Goal: Answer question/provide support: Share knowledge or assist other users

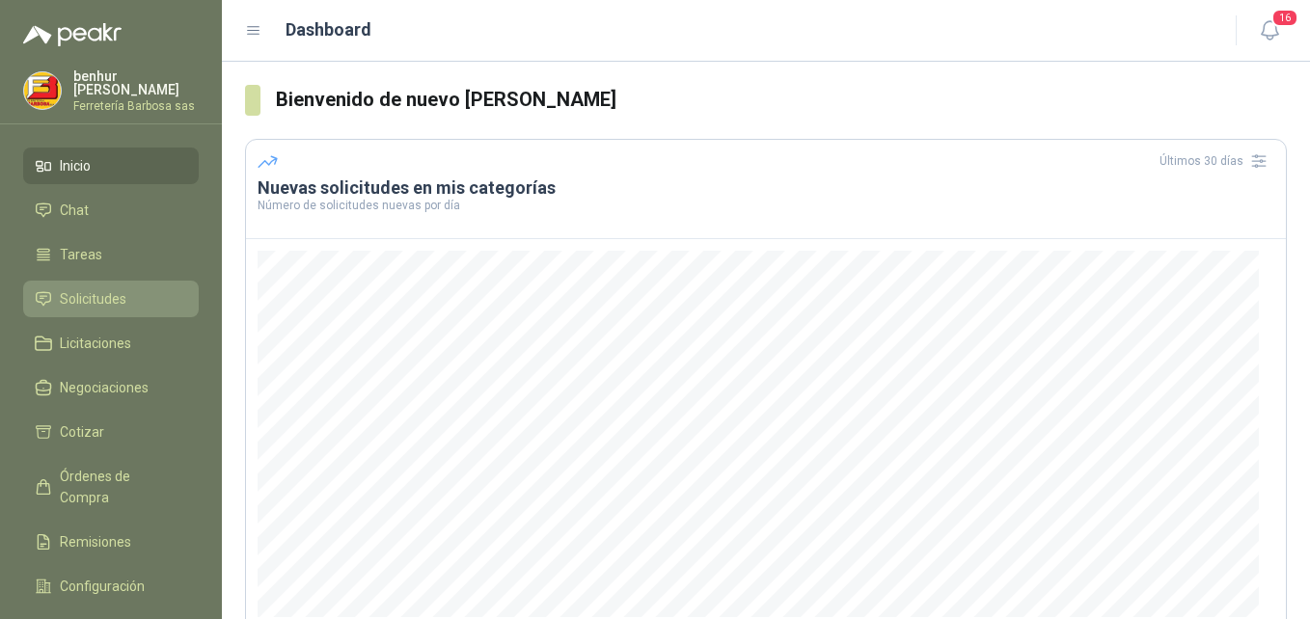
click at [112, 293] on span "Solicitudes" at bounding box center [93, 298] width 67 height 21
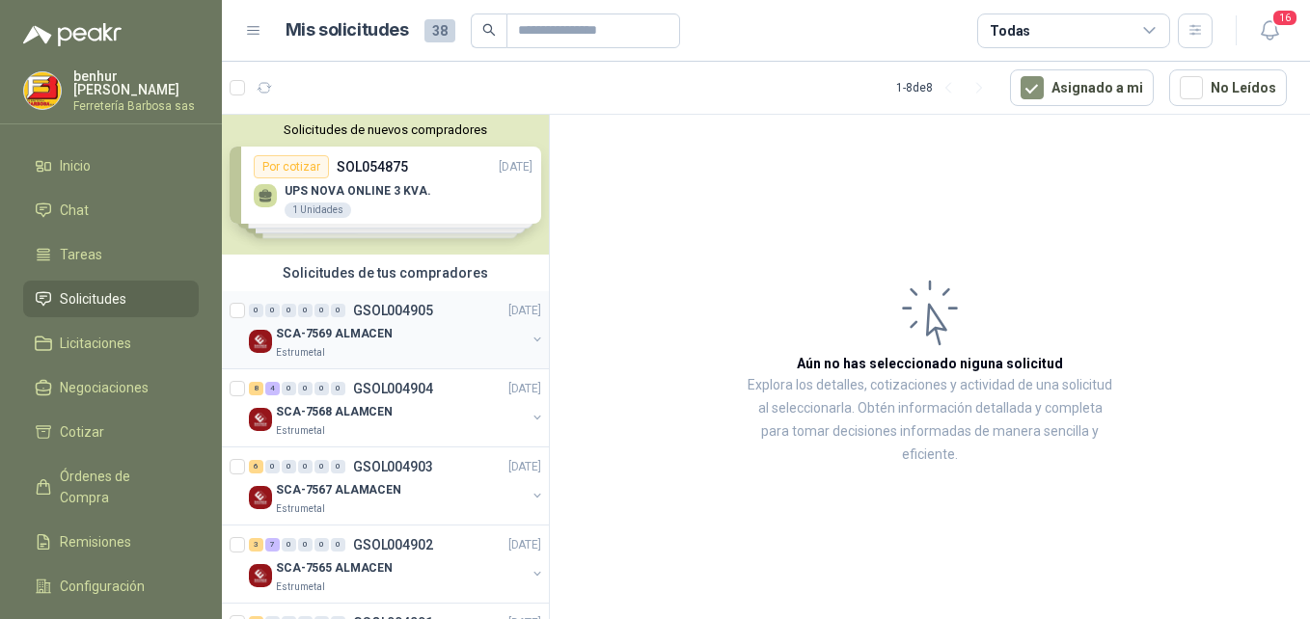
click at [424, 337] on div "SCA-7569 ALMACEN" at bounding box center [401, 333] width 250 height 23
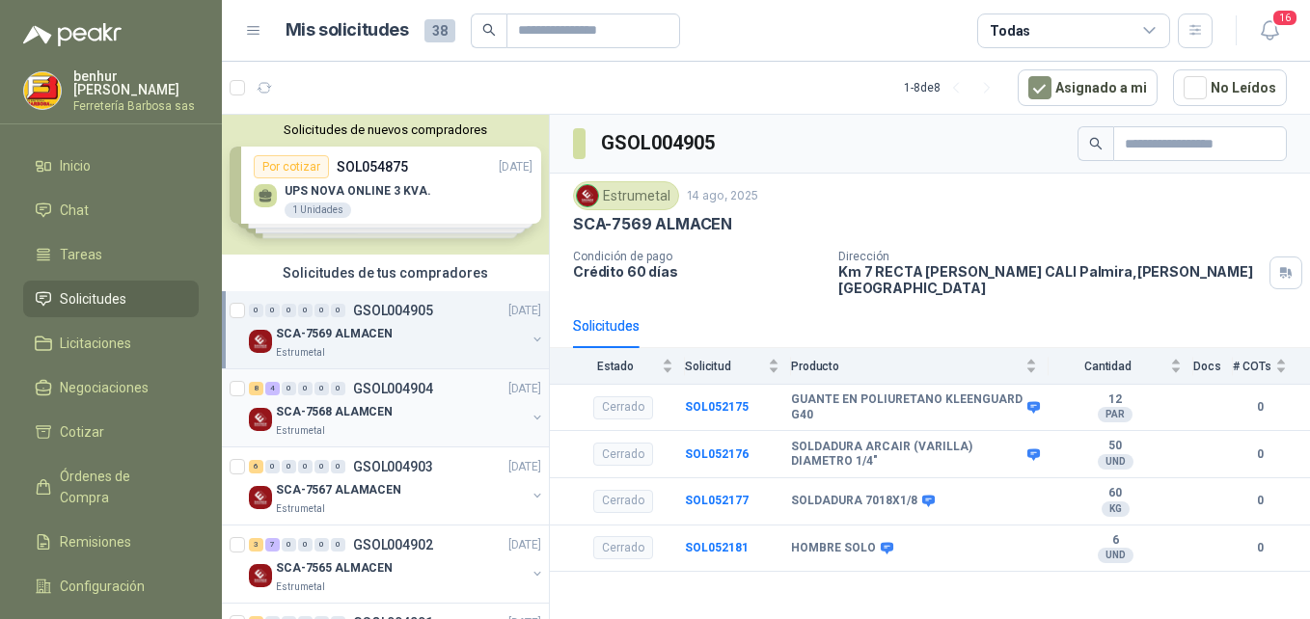
click at [436, 394] on div "8 4 0 0 0 0 GSOL004904 [DATE]" at bounding box center [397, 388] width 296 height 23
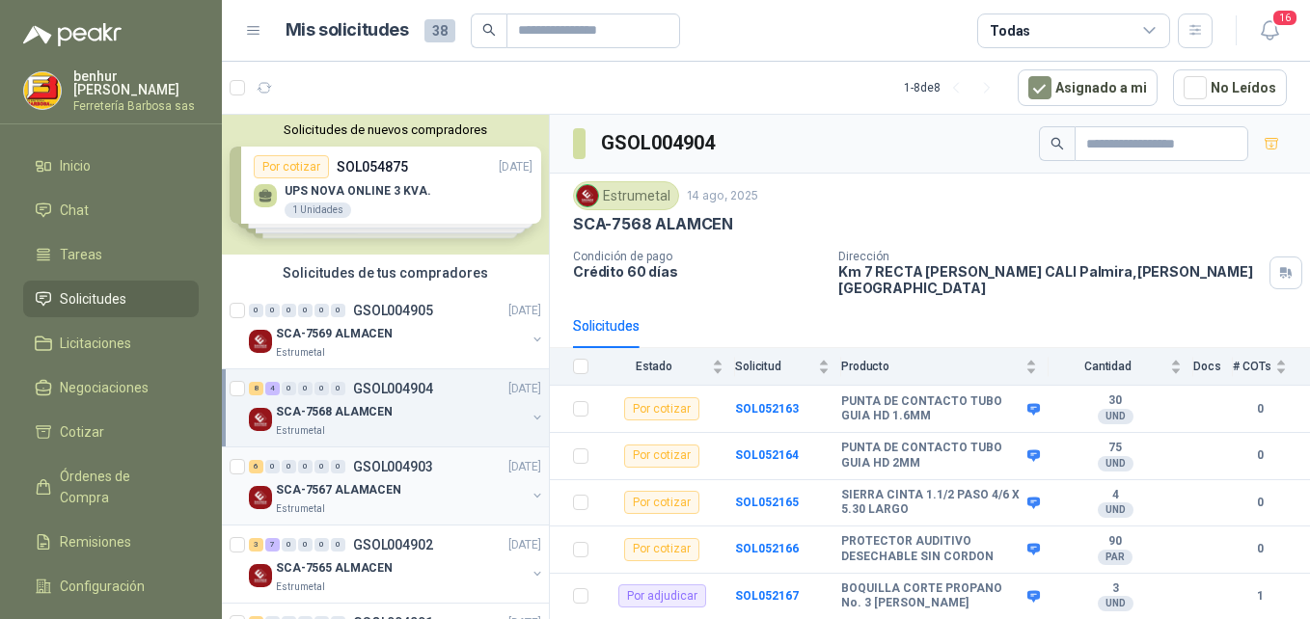
click at [438, 469] on div "6 0 0 0 0 0 GSOL004903 [DATE]" at bounding box center [397, 466] width 296 height 23
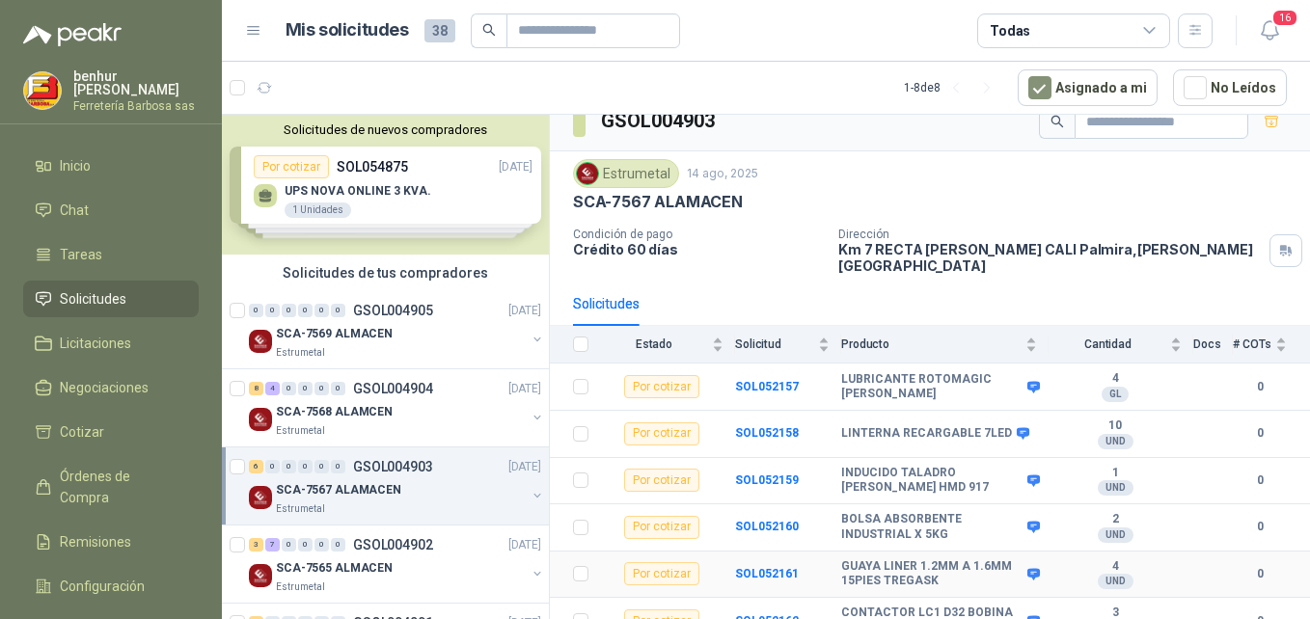
scroll to position [28, 0]
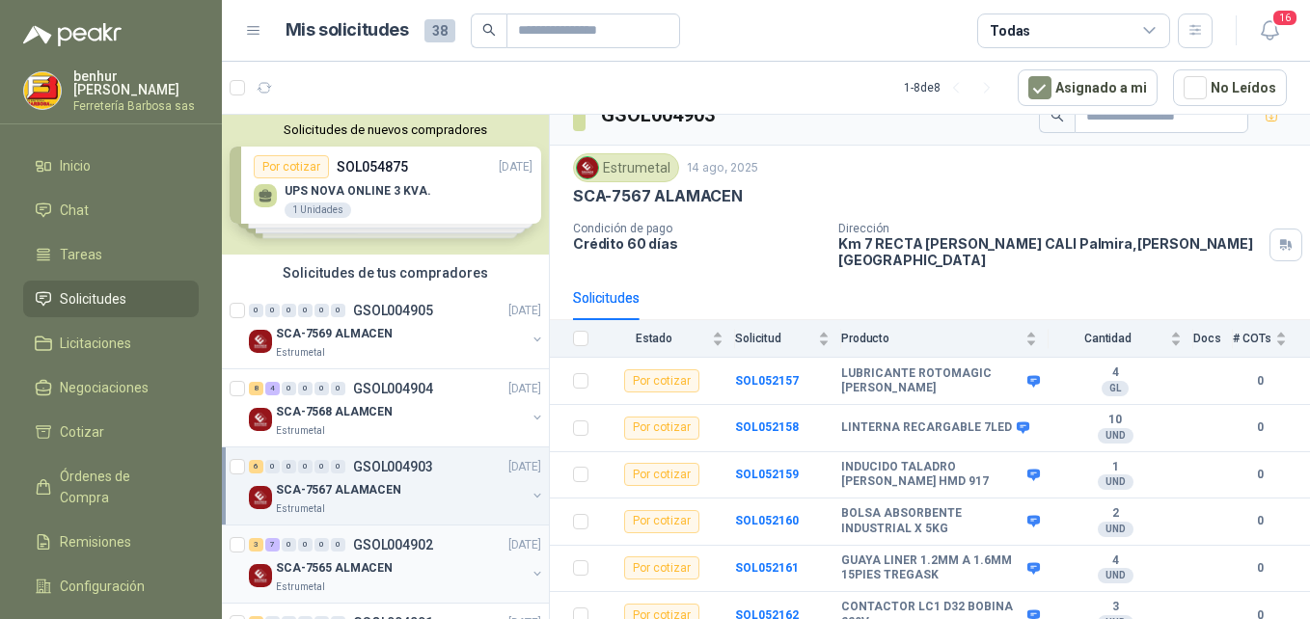
click at [382, 566] on p "SCA-7565 ALMACEN" at bounding box center [334, 569] width 117 height 18
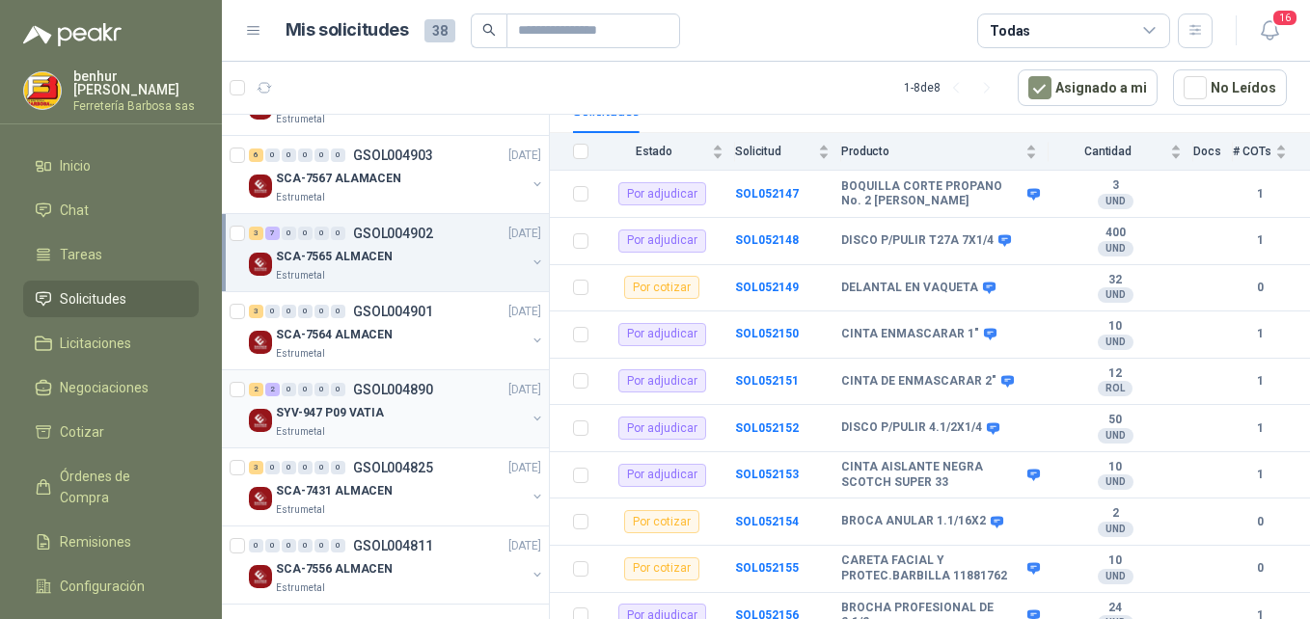
scroll to position [317, 0]
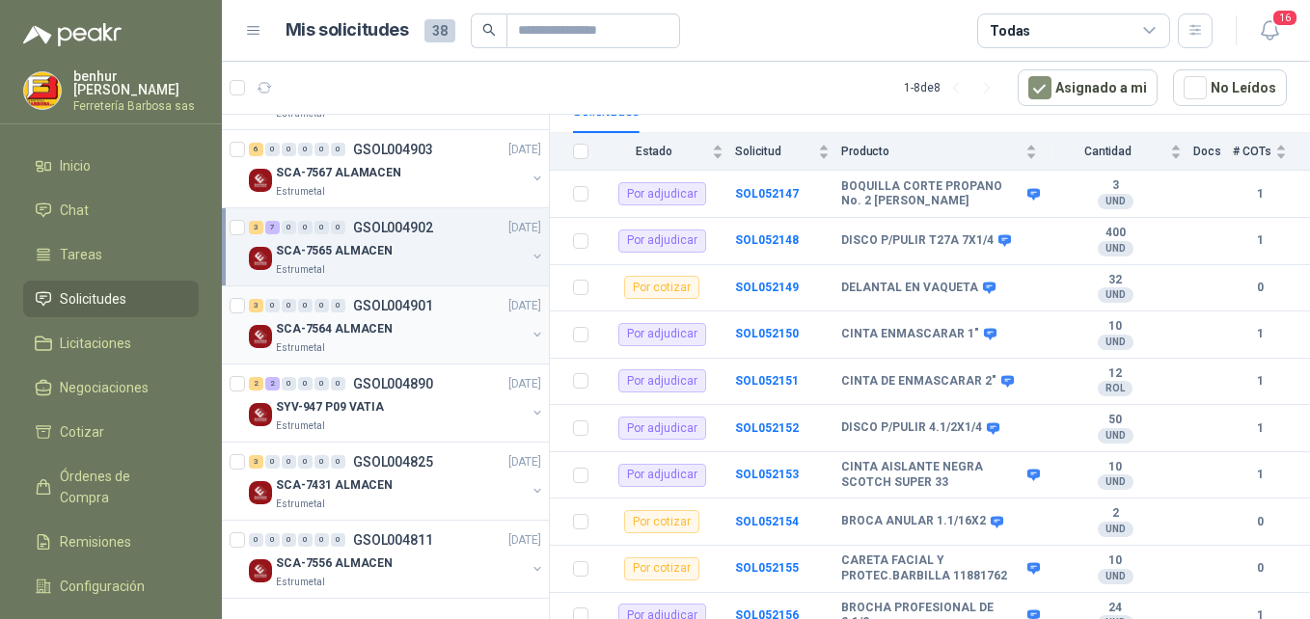
click at [394, 338] on div "SCA-7564 ALMACEN" at bounding box center [401, 328] width 250 height 23
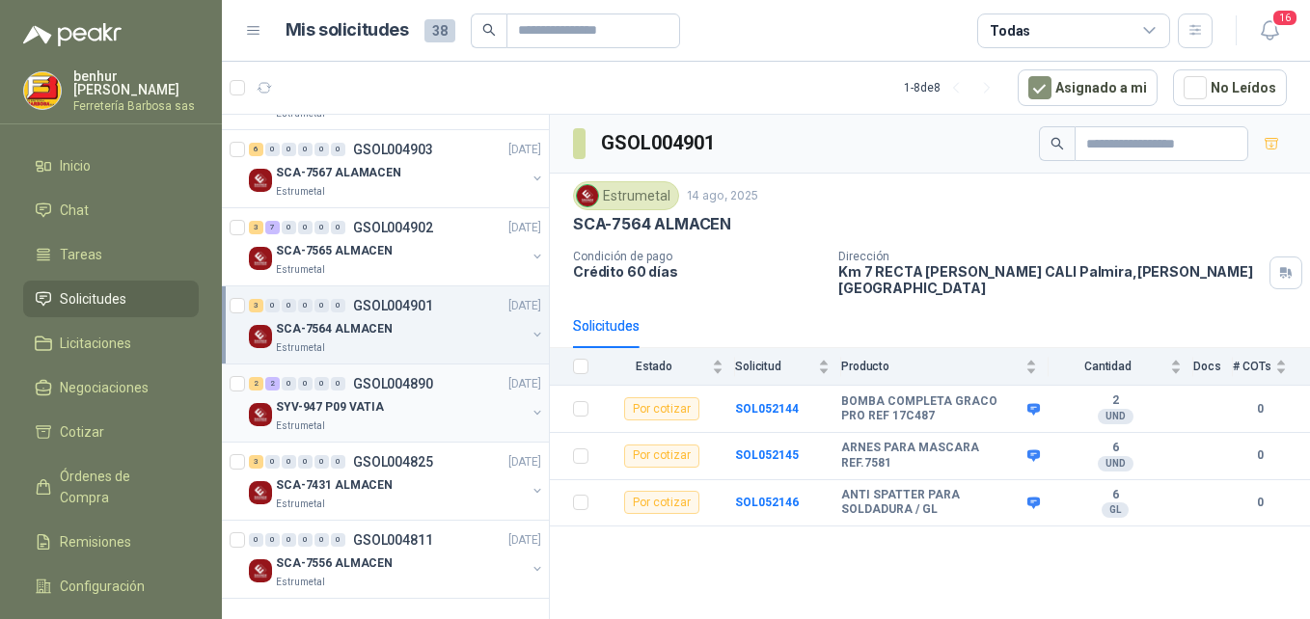
click at [367, 408] on p "SYV-947 P09 VATIA" at bounding box center [330, 407] width 108 height 18
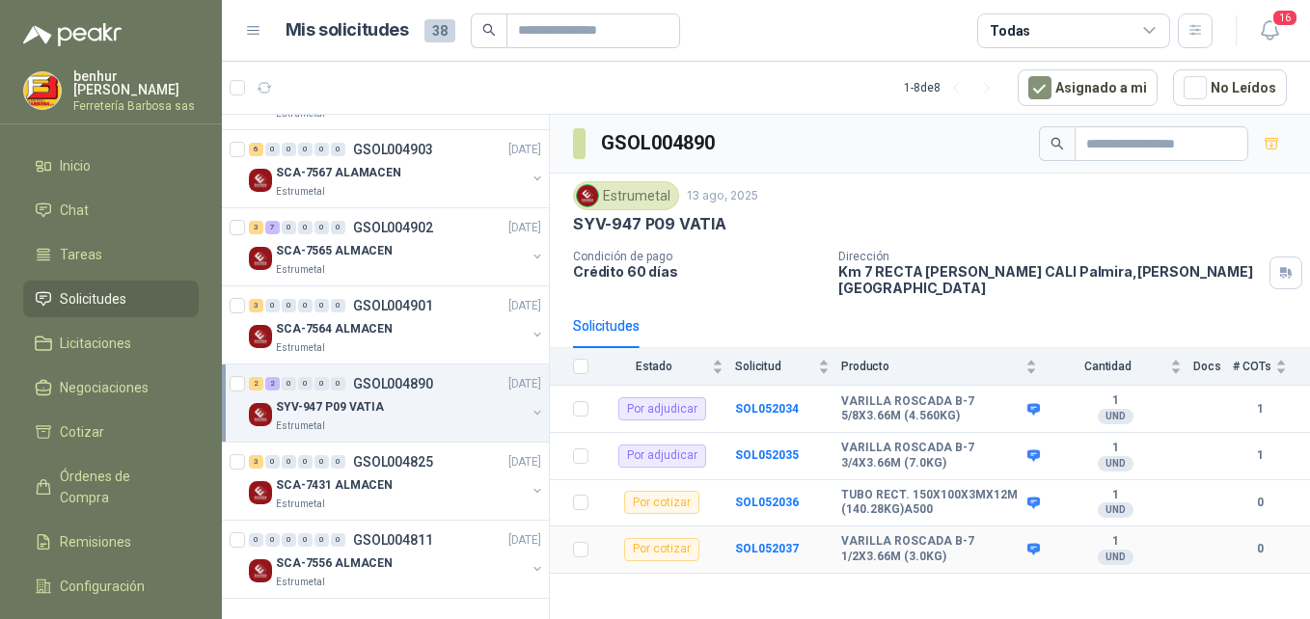
click at [671, 538] on div "Por cotizar" at bounding box center [661, 549] width 75 height 23
click at [787, 542] on b "SOL052037" at bounding box center [767, 549] width 64 height 14
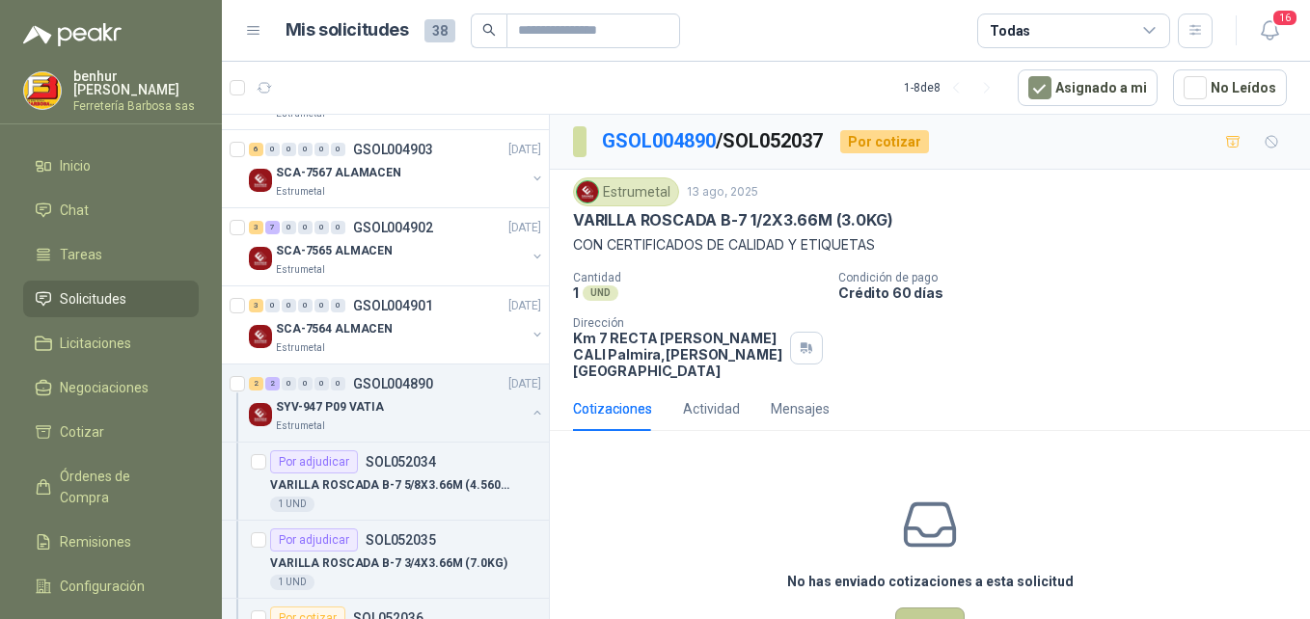
click at [922, 608] on button "Cotizar" at bounding box center [929, 626] width 69 height 37
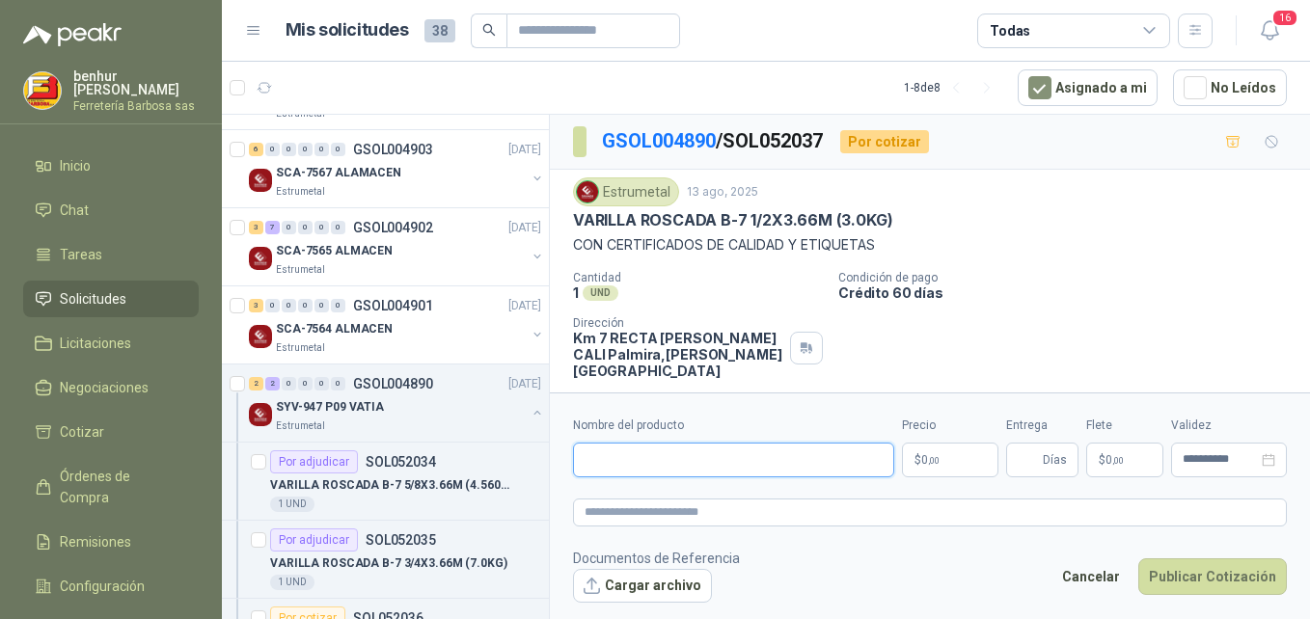
click at [736, 470] on input "Nombre del producto" at bounding box center [733, 460] width 321 height 35
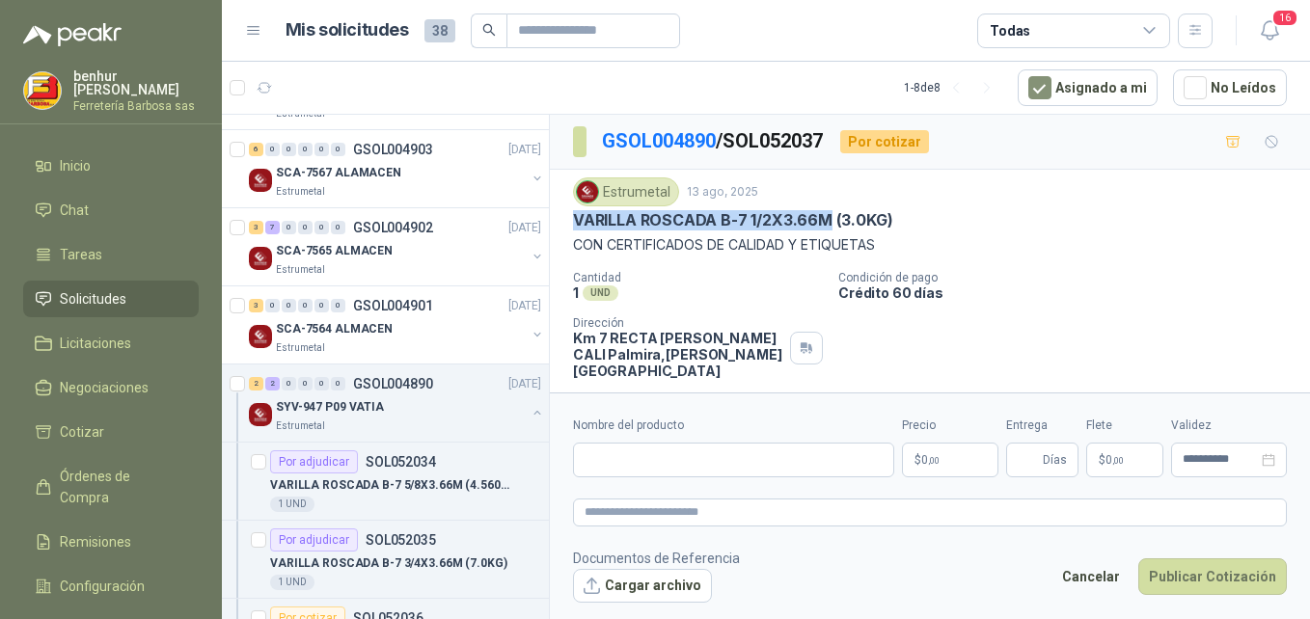
drag, startPoint x: 829, startPoint y: 222, endPoint x: 577, endPoint y: 227, distance: 251.9
click at [577, 227] on p "VARILLA ROSCADA B-7 1/2X3.66M (3.0KG)" at bounding box center [732, 220] width 319 height 20
copy p "VARILLA ROSCADA B-7 1/2X3.66M"
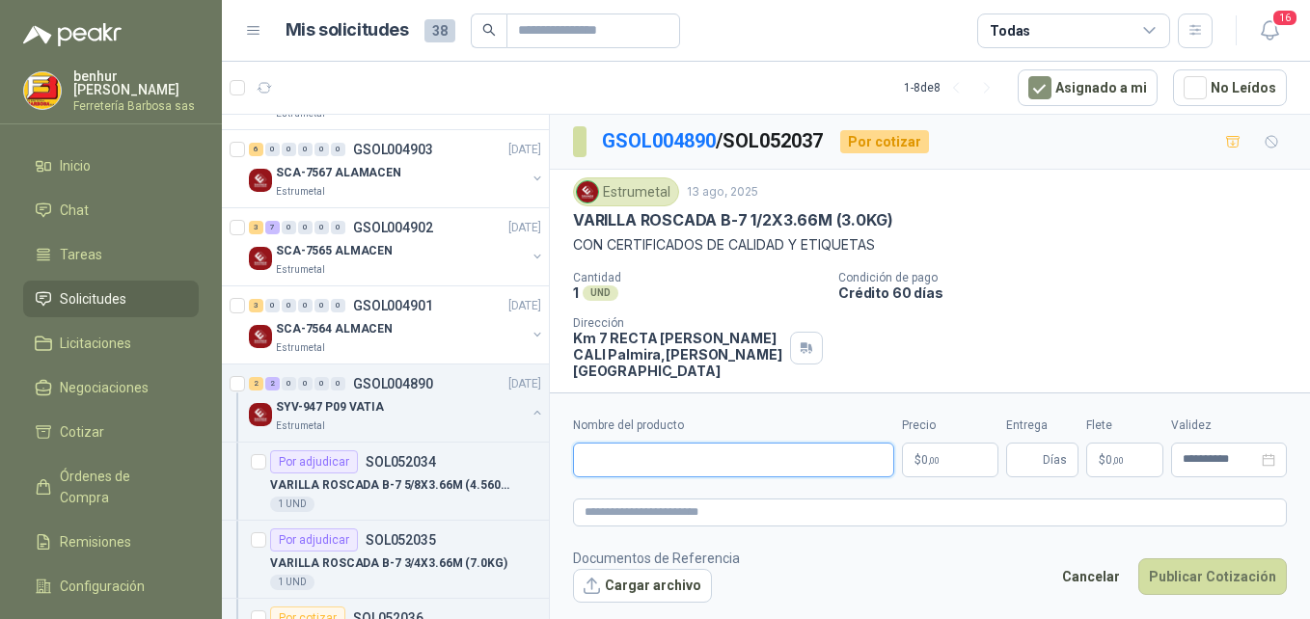
click at [648, 457] on input "Nombre del producto" at bounding box center [733, 460] width 321 height 35
paste input "**********"
type input "**********"
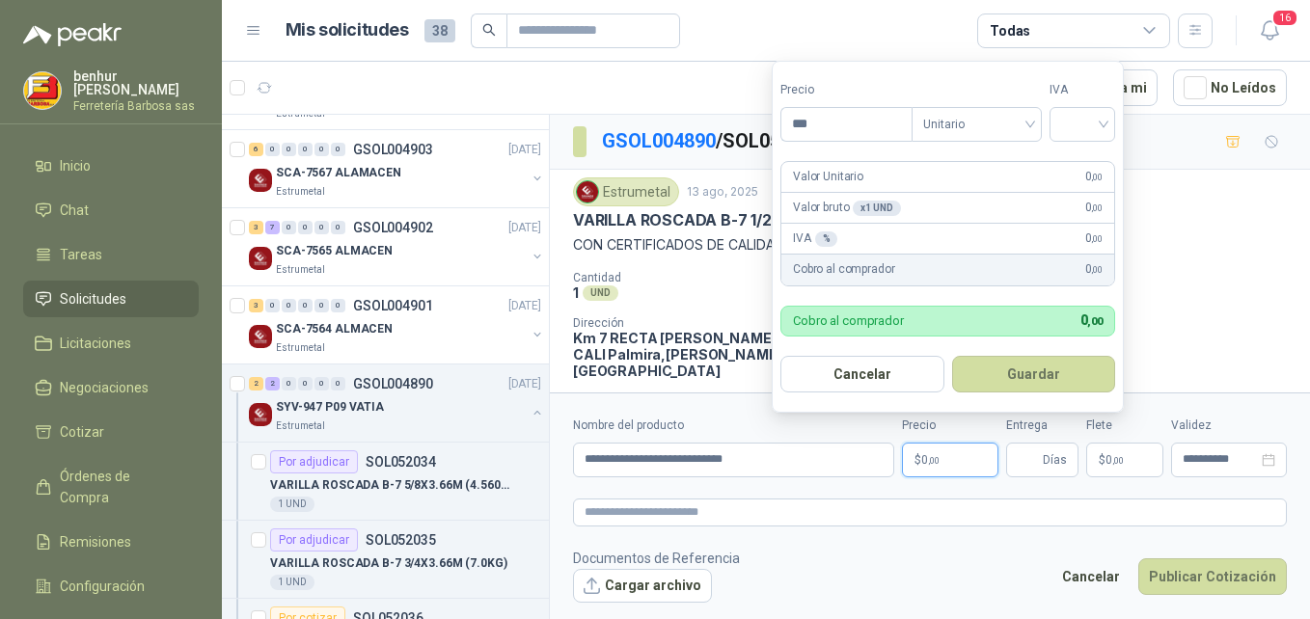
click at [924, 457] on span "0 ,00" at bounding box center [930, 460] width 18 height 12
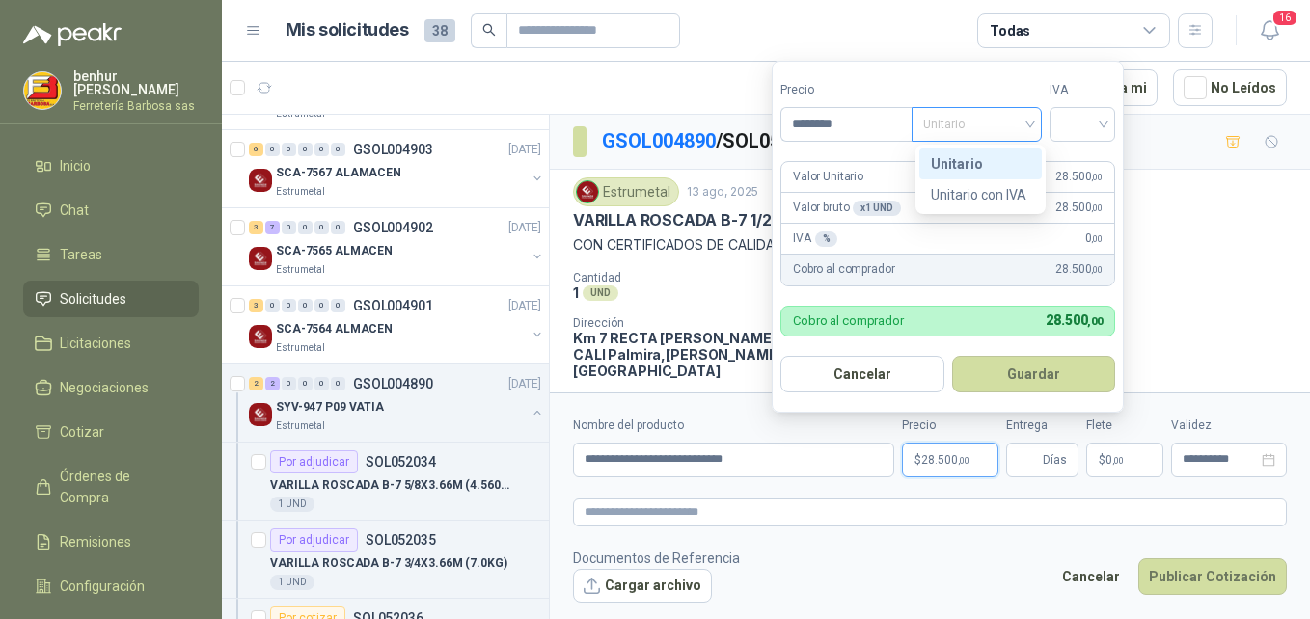
click at [1030, 127] on span "Unitario" at bounding box center [976, 124] width 107 height 29
type input "********"
click at [998, 164] on div "Unitario" at bounding box center [980, 163] width 99 height 21
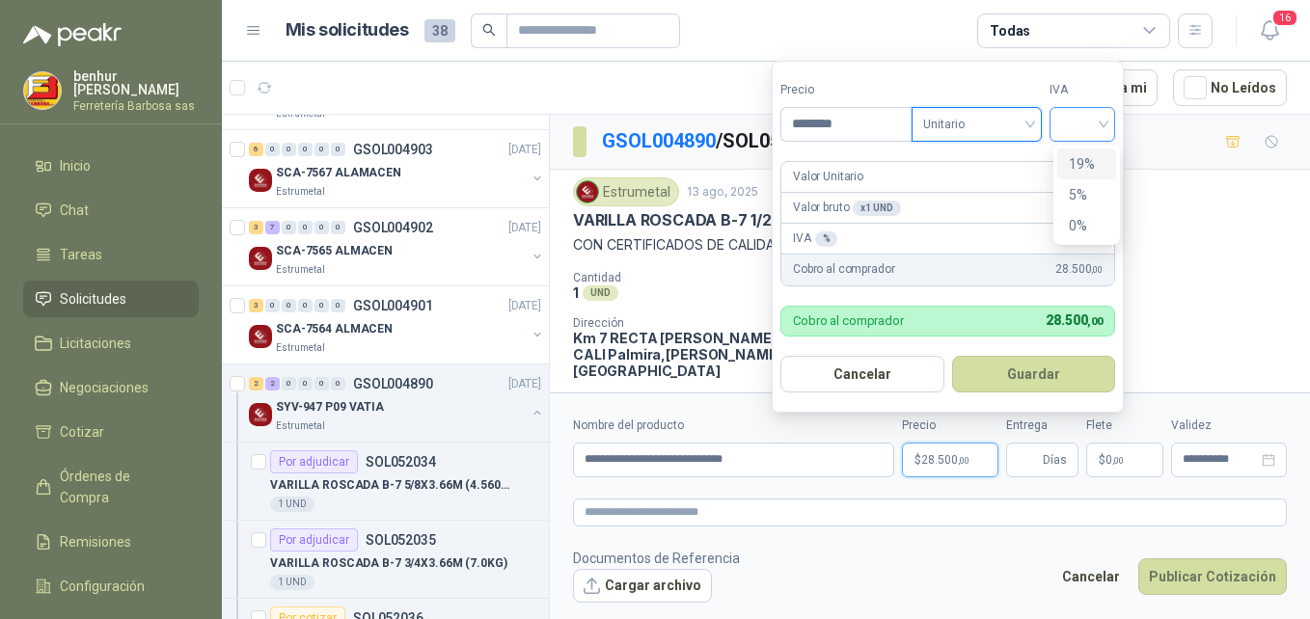
click at [1110, 125] on div at bounding box center [1083, 124] width 66 height 35
click at [1081, 161] on div "19%" at bounding box center [1087, 163] width 36 height 21
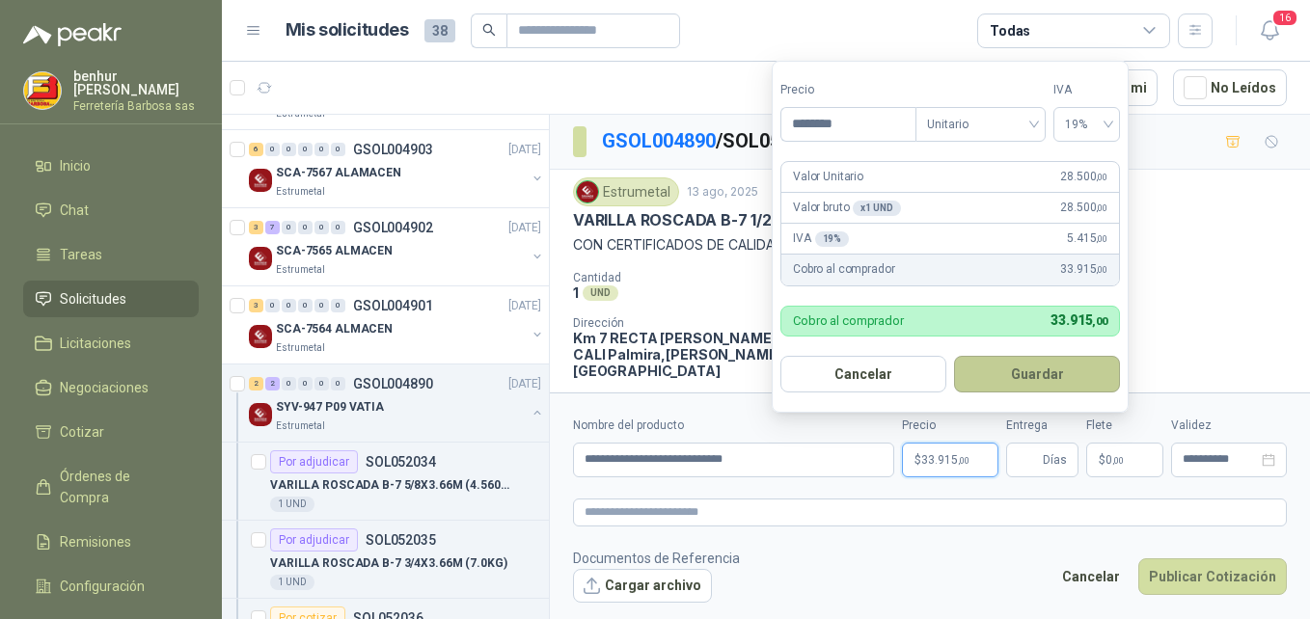
click at [1018, 373] on button "Guardar" at bounding box center [1037, 374] width 166 height 37
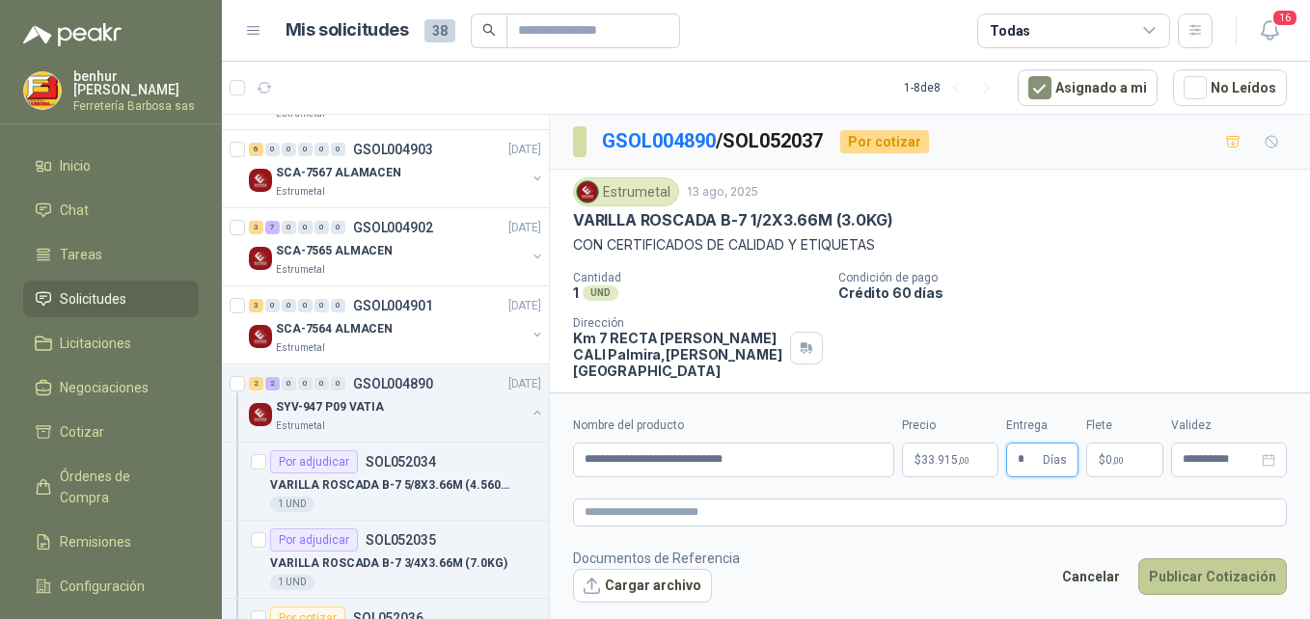
type input "*"
click at [1200, 581] on button "Publicar Cotización" at bounding box center [1213, 577] width 149 height 37
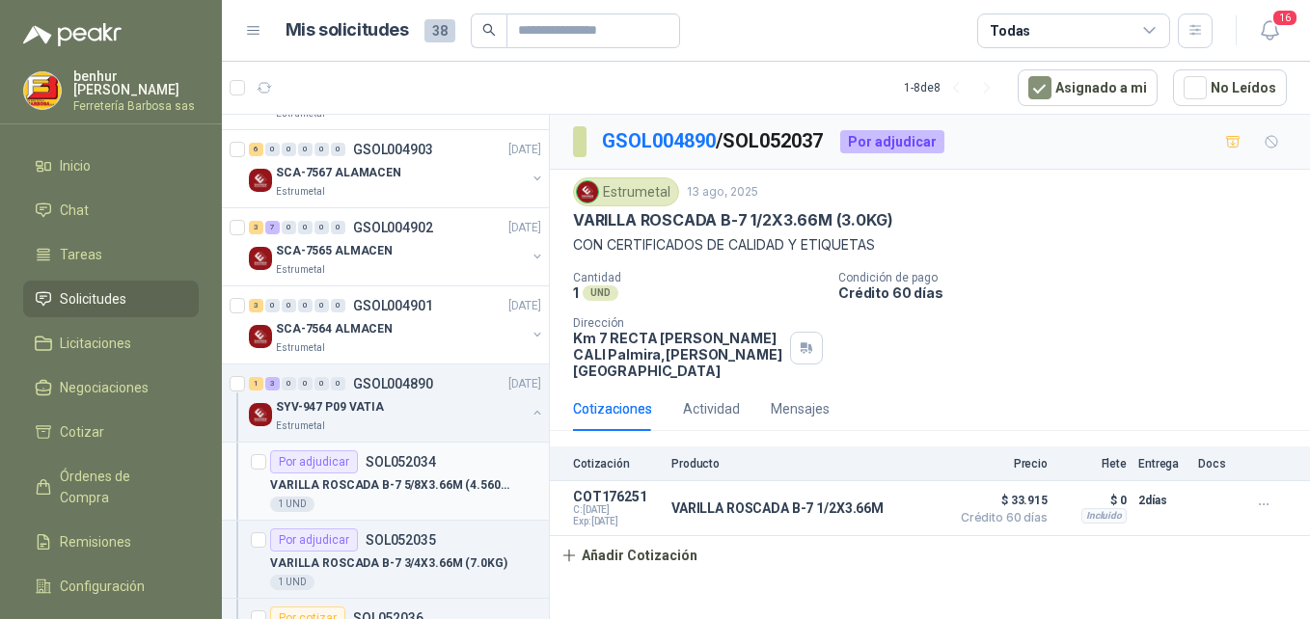
click at [344, 482] on p "VARILLA ROSCADA B-7 5/8X3.66M (4.560KG)" at bounding box center [390, 486] width 240 height 18
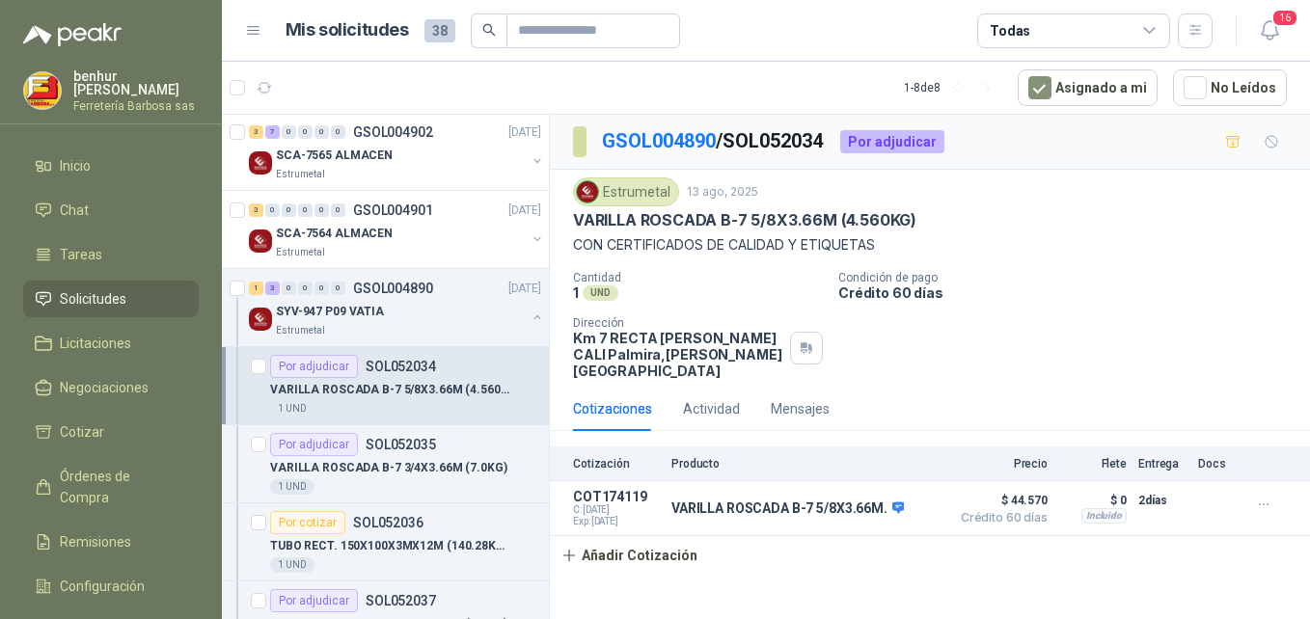
scroll to position [414, 0]
click at [424, 474] on p "VARILLA ROSCADA B-7 3/4X3.66M (7.0KG)" at bounding box center [388, 467] width 237 height 18
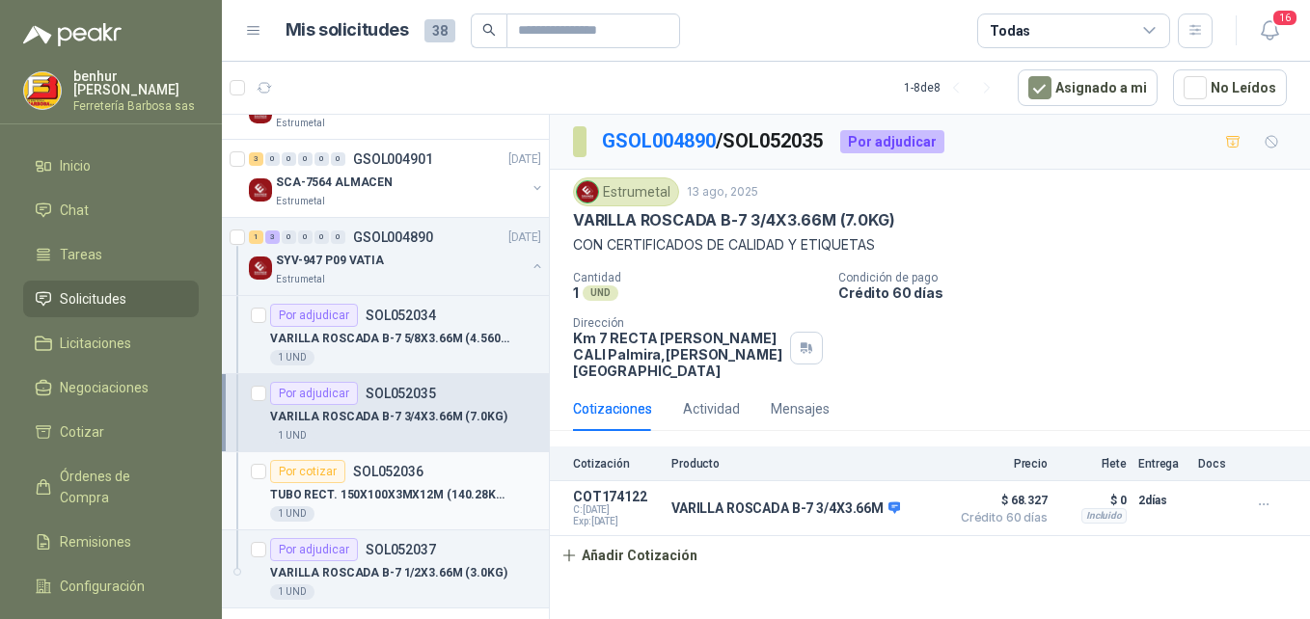
scroll to position [510, 0]
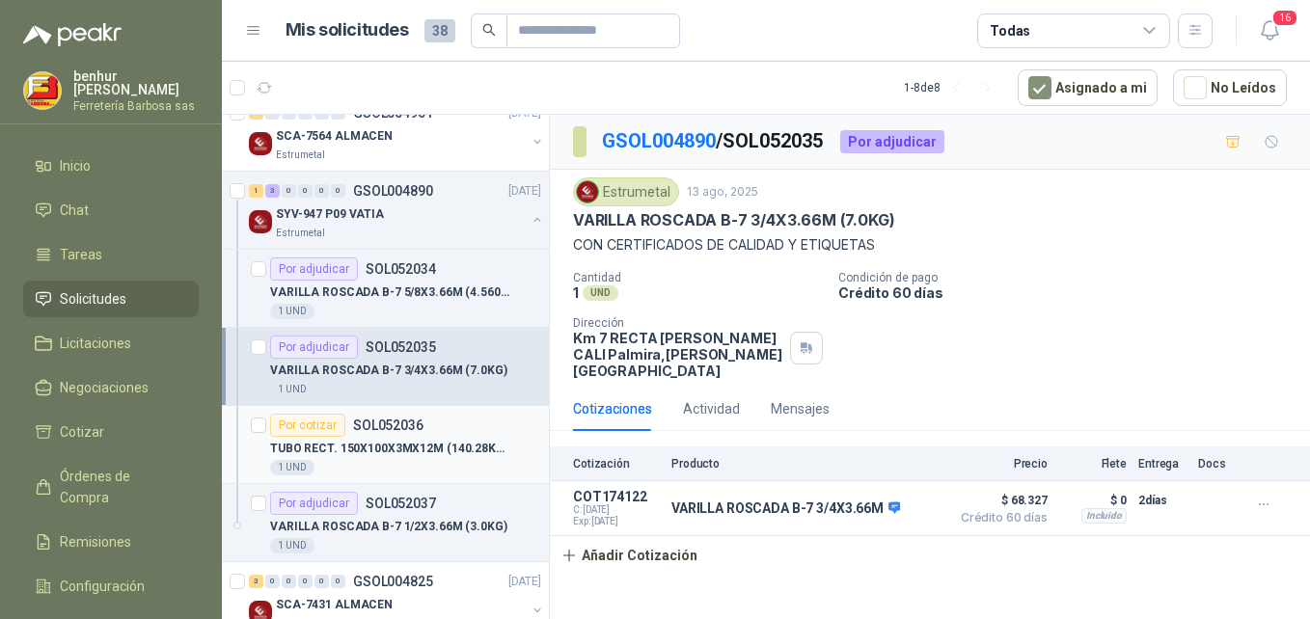
click at [411, 444] on p "TUBO RECT. 150X100X3MX12M (140.28KG)A500" at bounding box center [390, 449] width 240 height 18
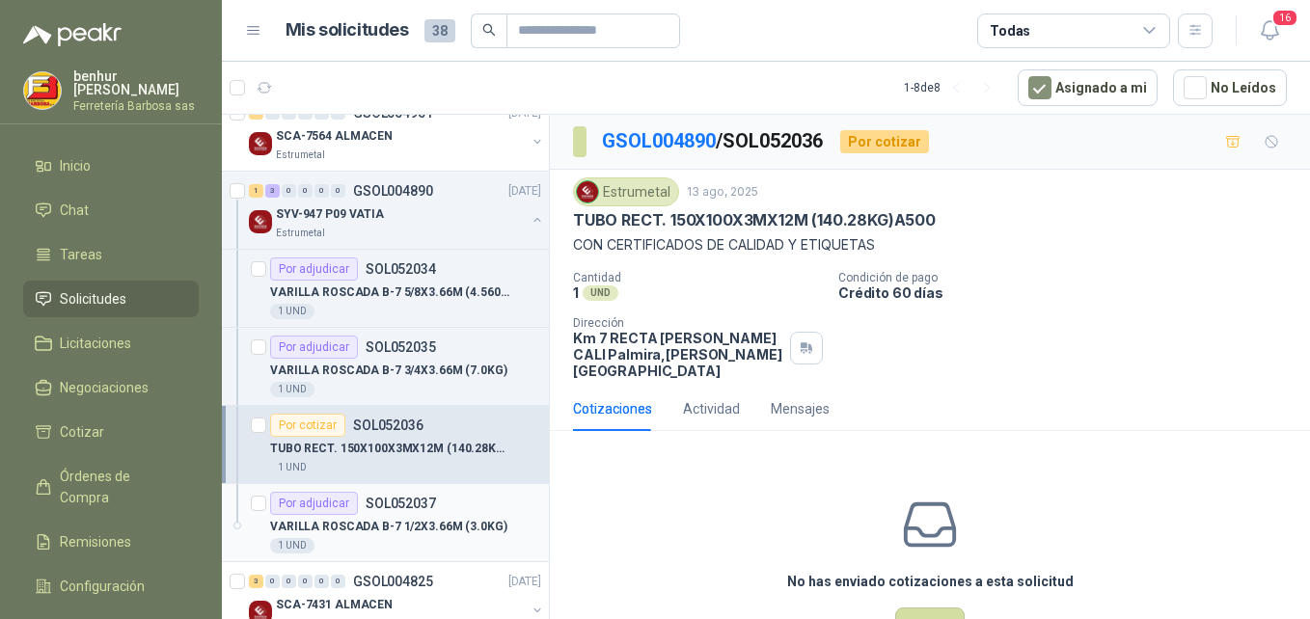
click at [423, 506] on p "SOL052037" at bounding box center [401, 504] width 70 height 14
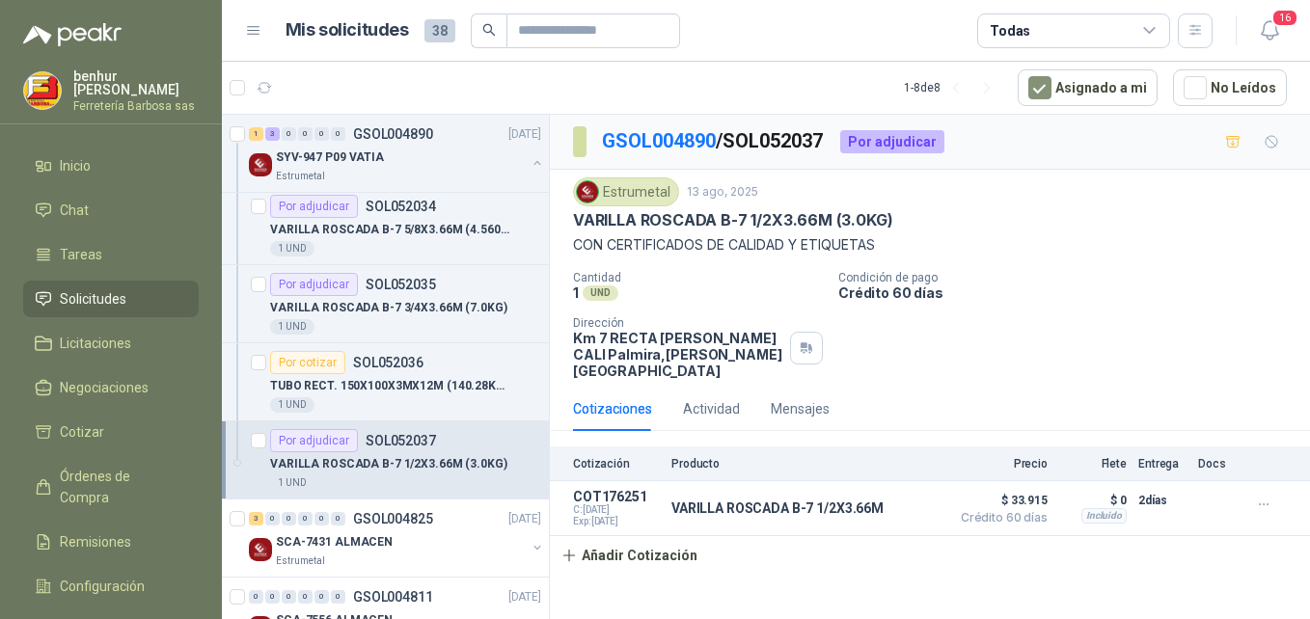
scroll to position [630, 0]
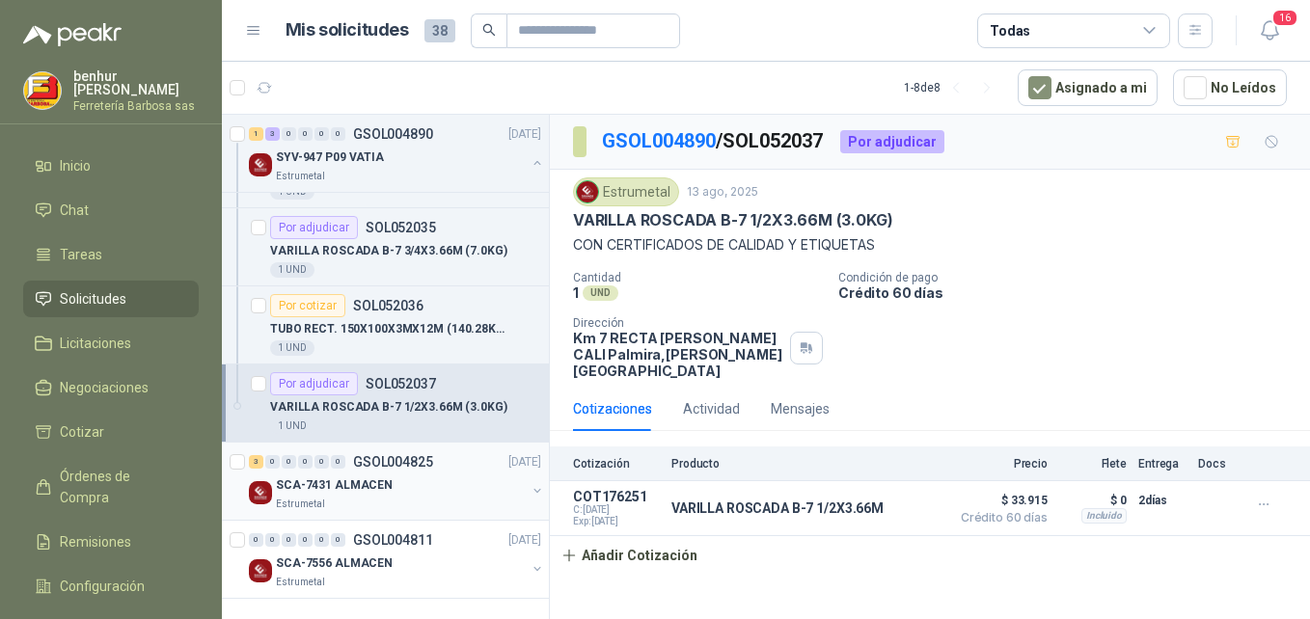
click at [425, 498] on div "Estrumetal" at bounding box center [401, 504] width 250 height 15
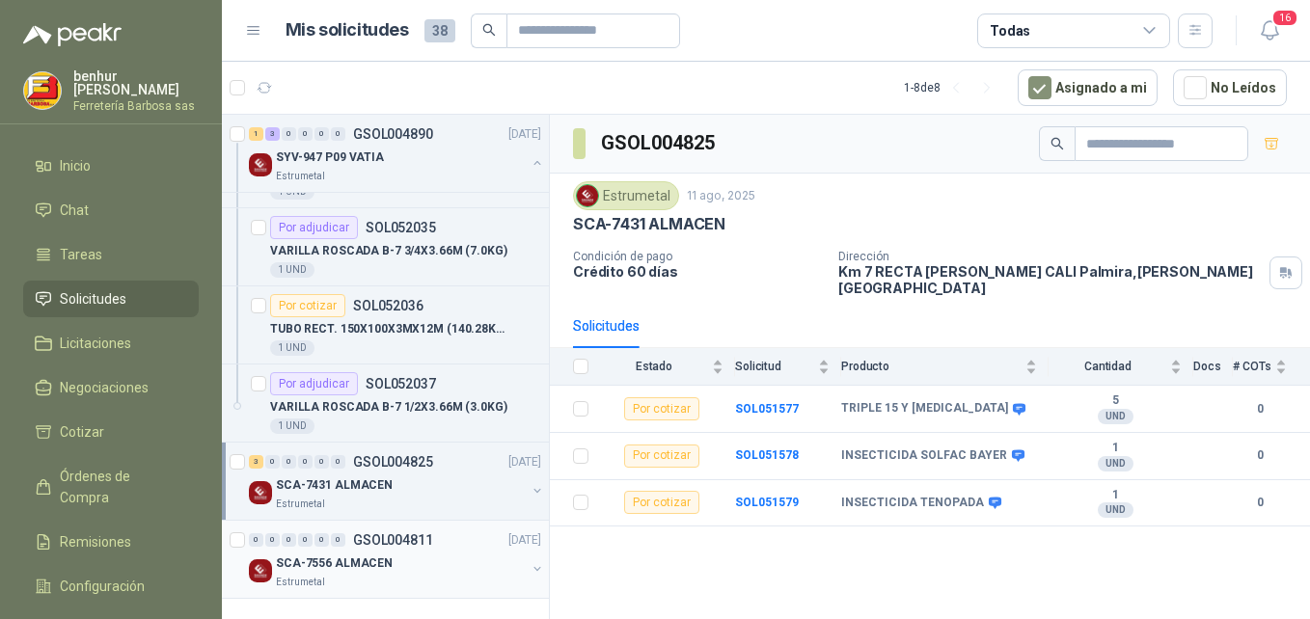
click at [414, 570] on div "SCA-7556 ALMACEN" at bounding box center [401, 563] width 250 height 23
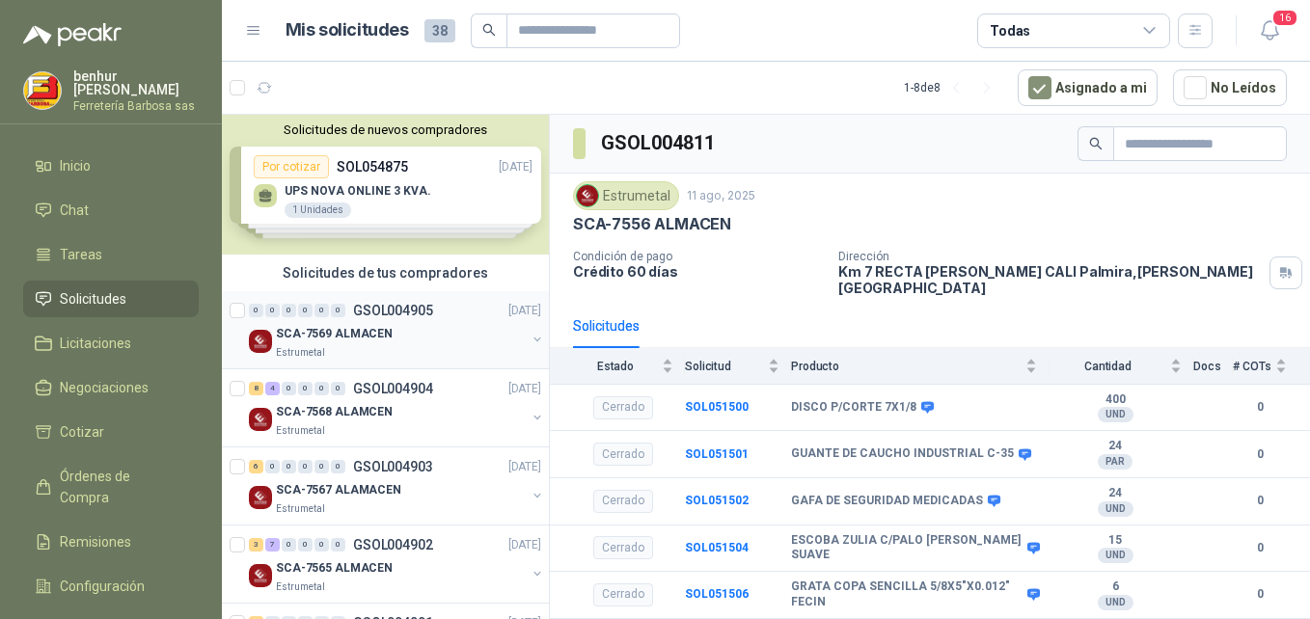
click at [403, 345] on div "Estrumetal" at bounding box center [401, 352] width 250 height 15
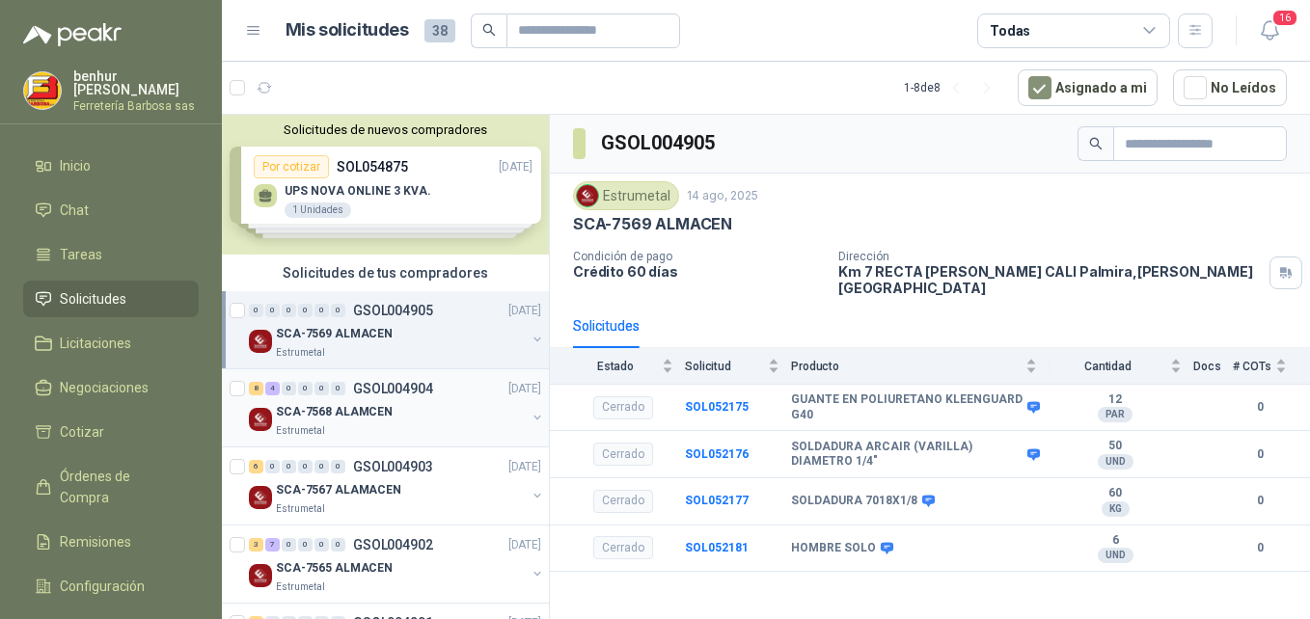
click at [444, 413] on div "SCA-7568 ALAMCEN" at bounding box center [401, 411] width 250 height 23
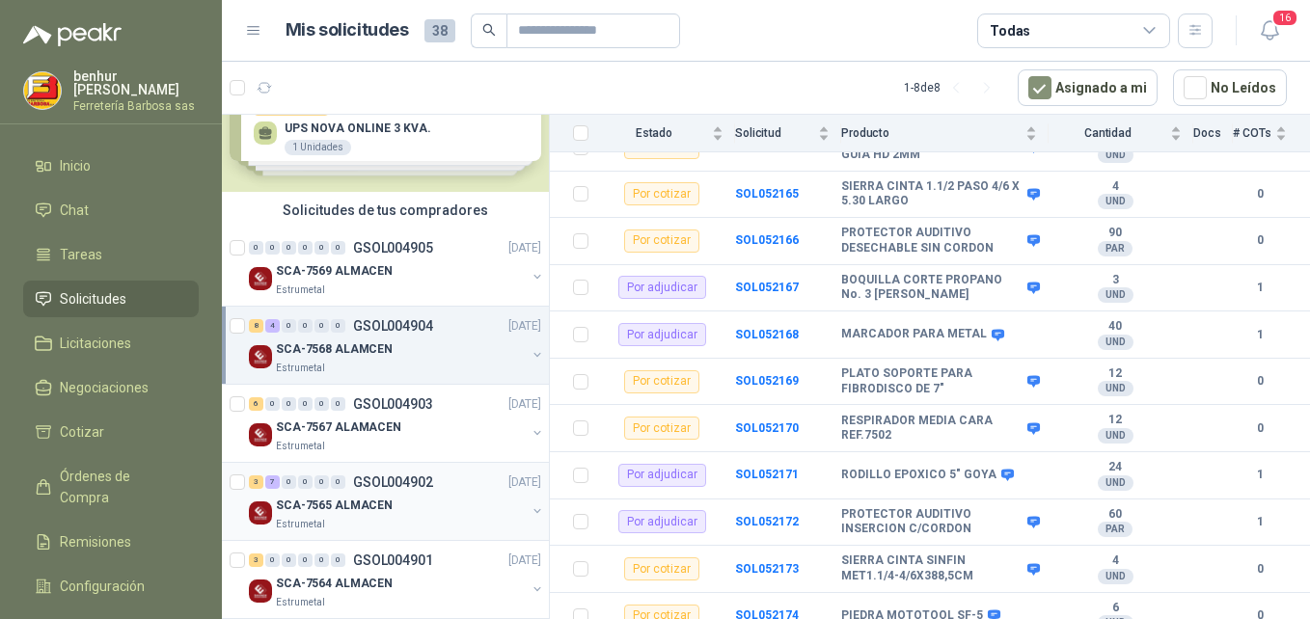
scroll to position [96, 0]
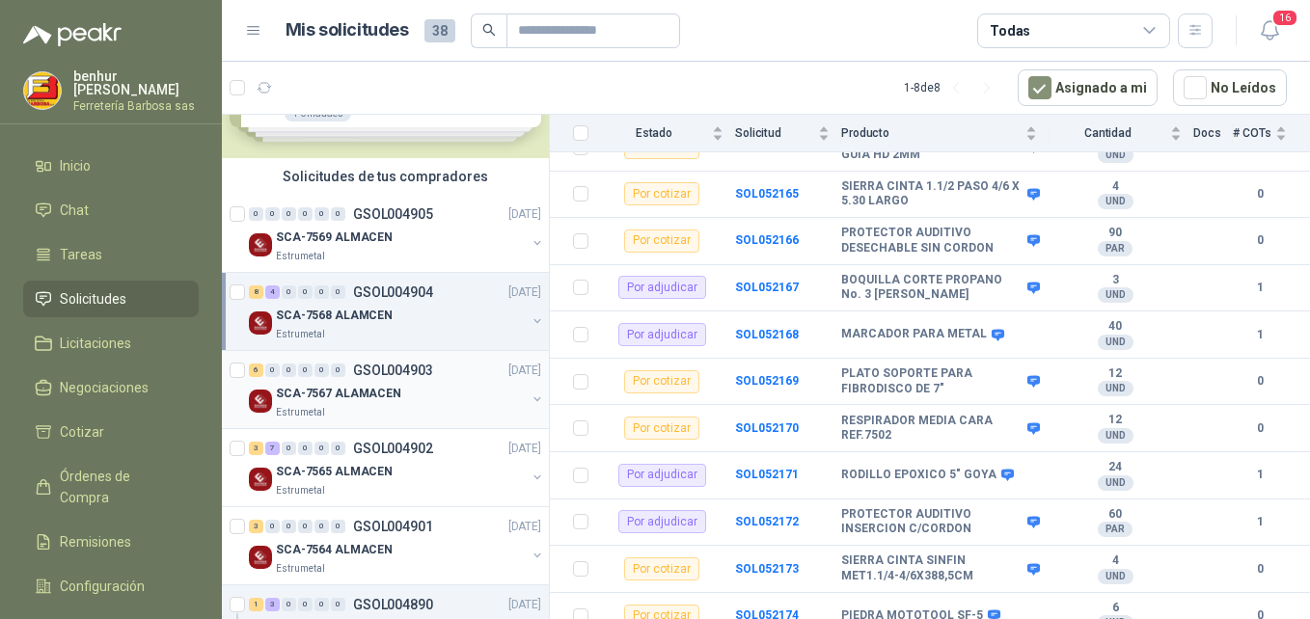
click at [372, 405] on div "Estrumetal" at bounding box center [401, 412] width 250 height 15
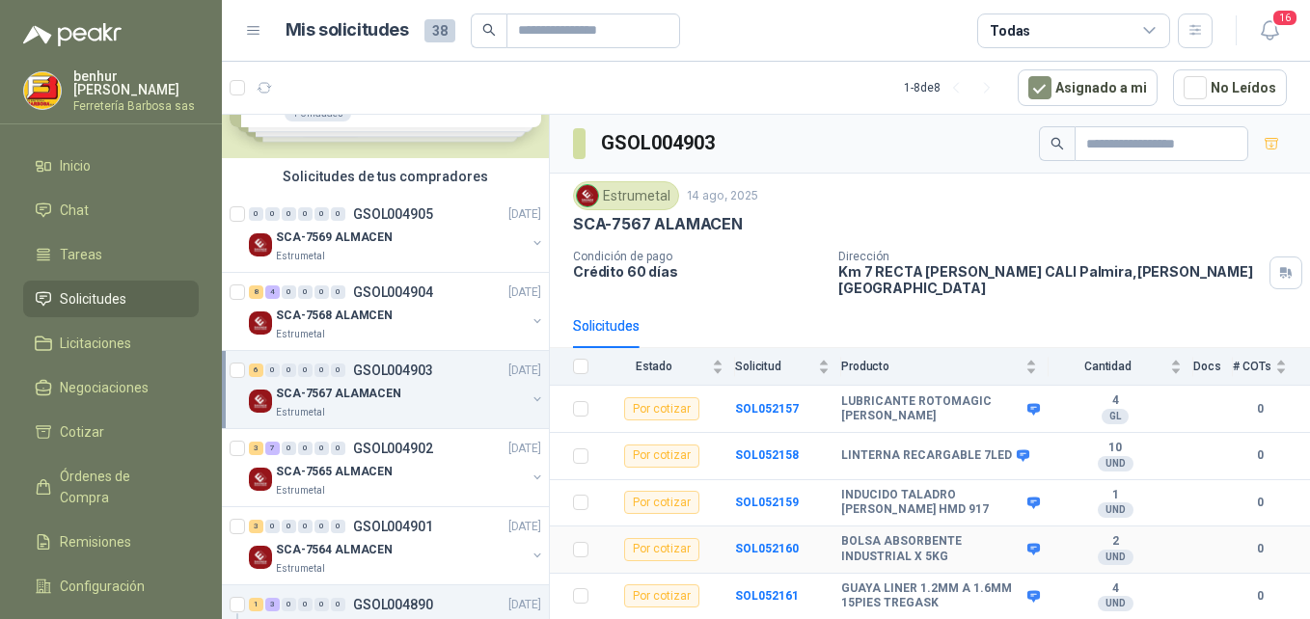
scroll to position [28, 0]
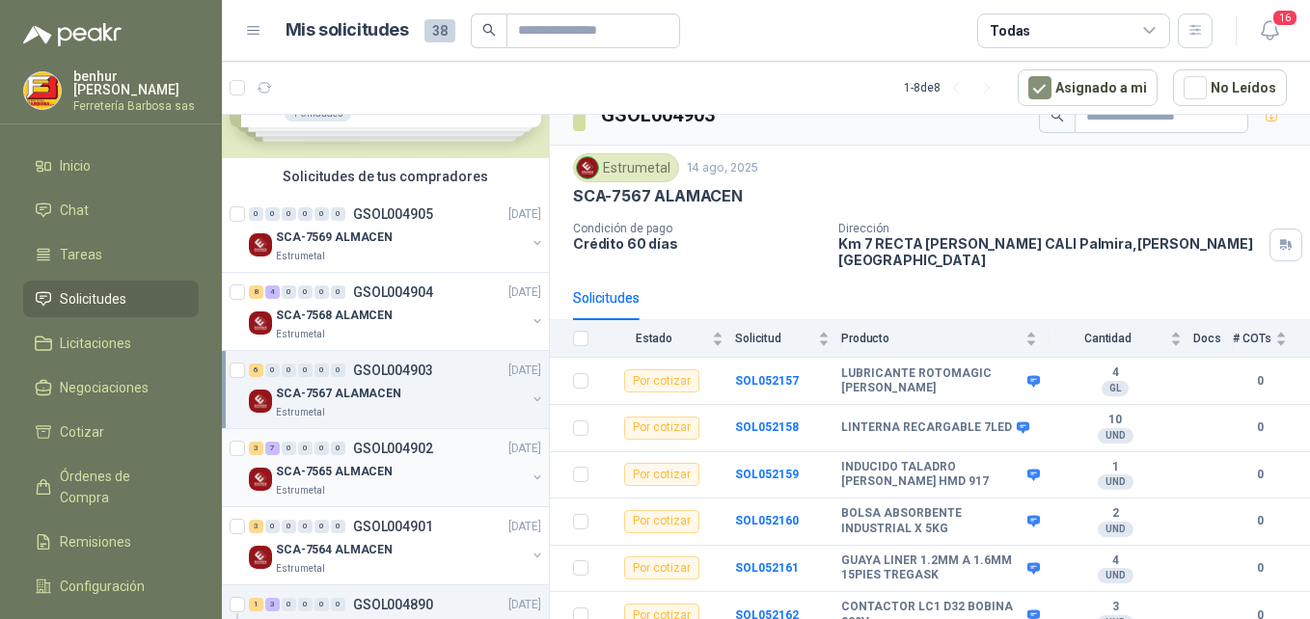
click at [412, 454] on p "GSOL004902" at bounding box center [393, 449] width 80 height 14
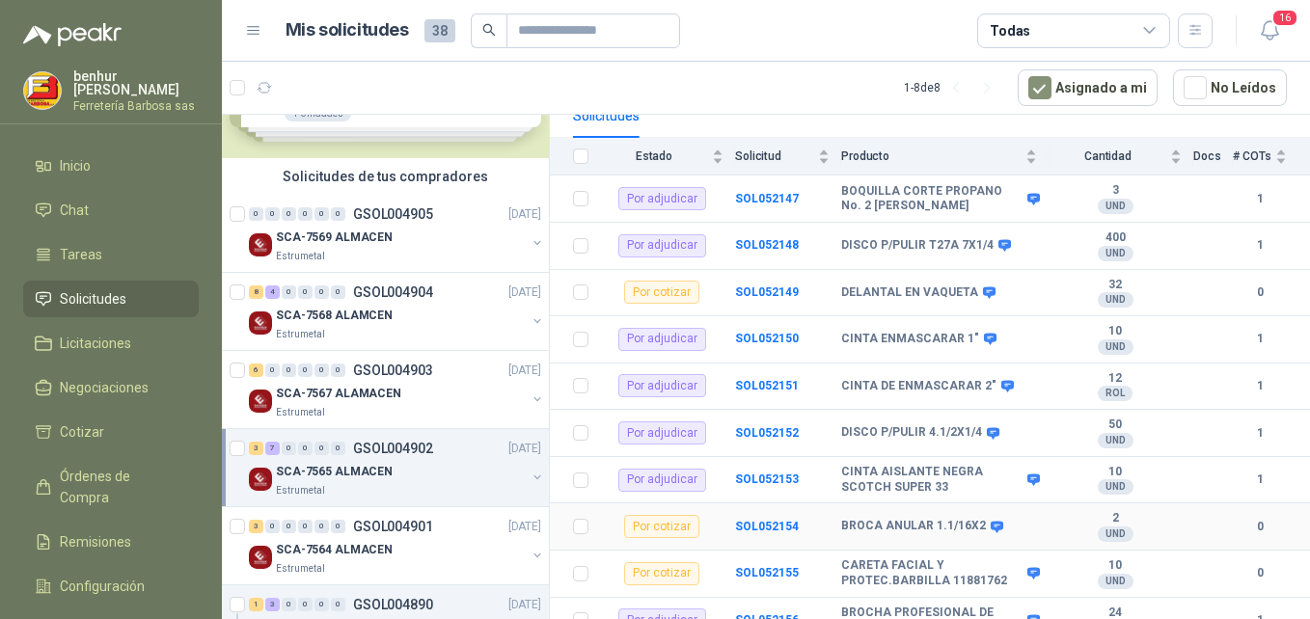
scroll to position [215, 0]
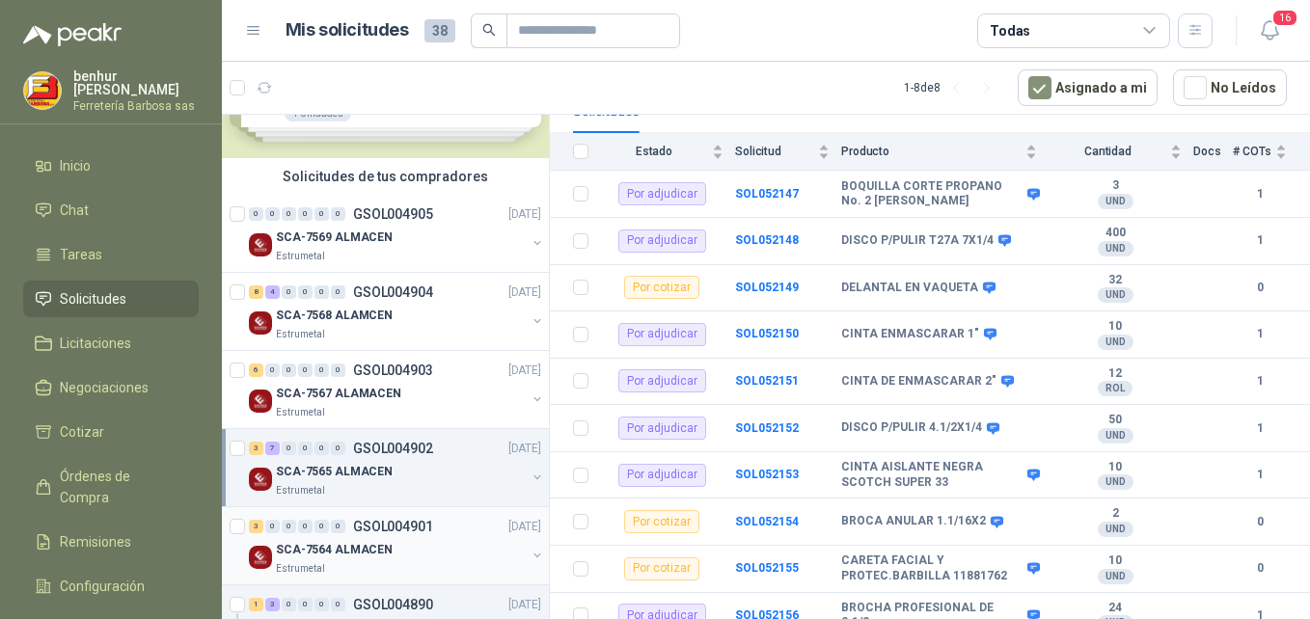
click at [415, 548] on div "SCA-7564 ALMACEN" at bounding box center [401, 549] width 250 height 23
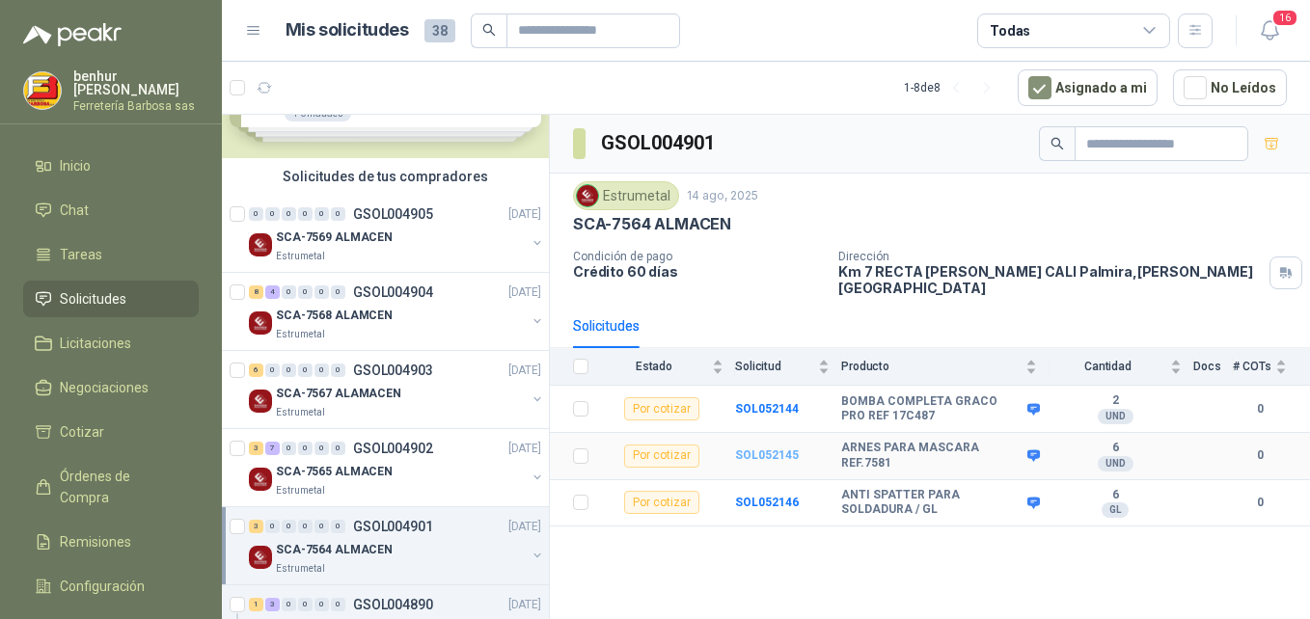
click at [774, 449] on b "SOL052145" at bounding box center [767, 456] width 64 height 14
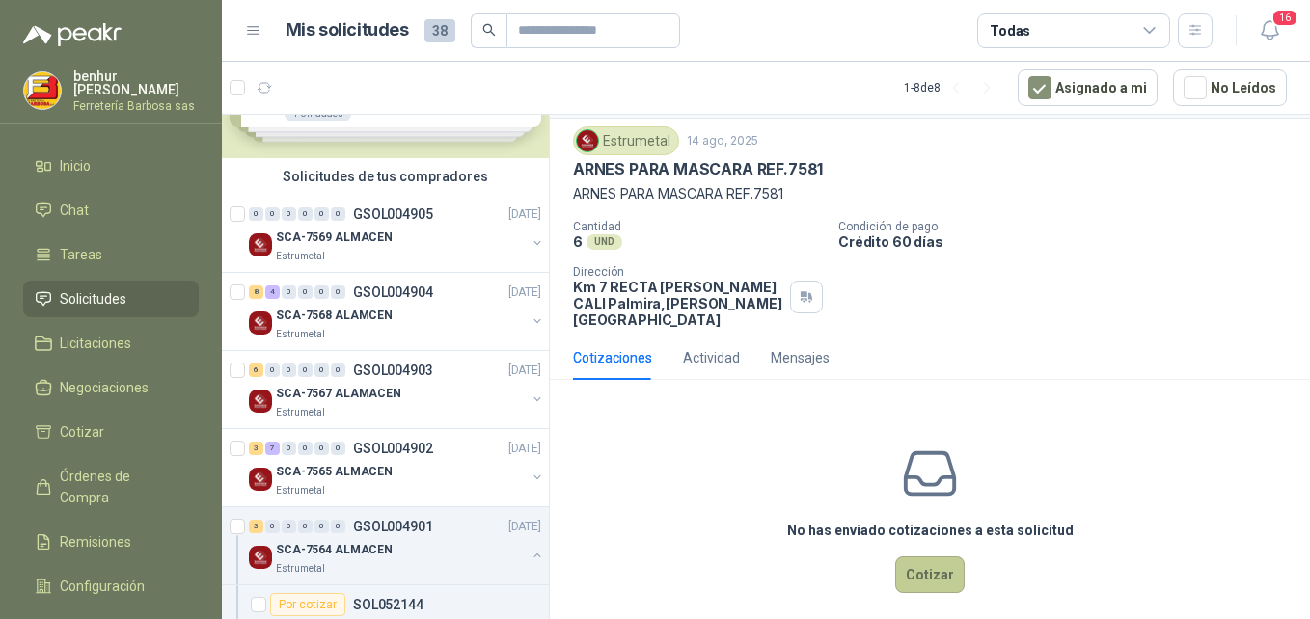
click at [932, 563] on button "Cotizar" at bounding box center [929, 575] width 69 height 37
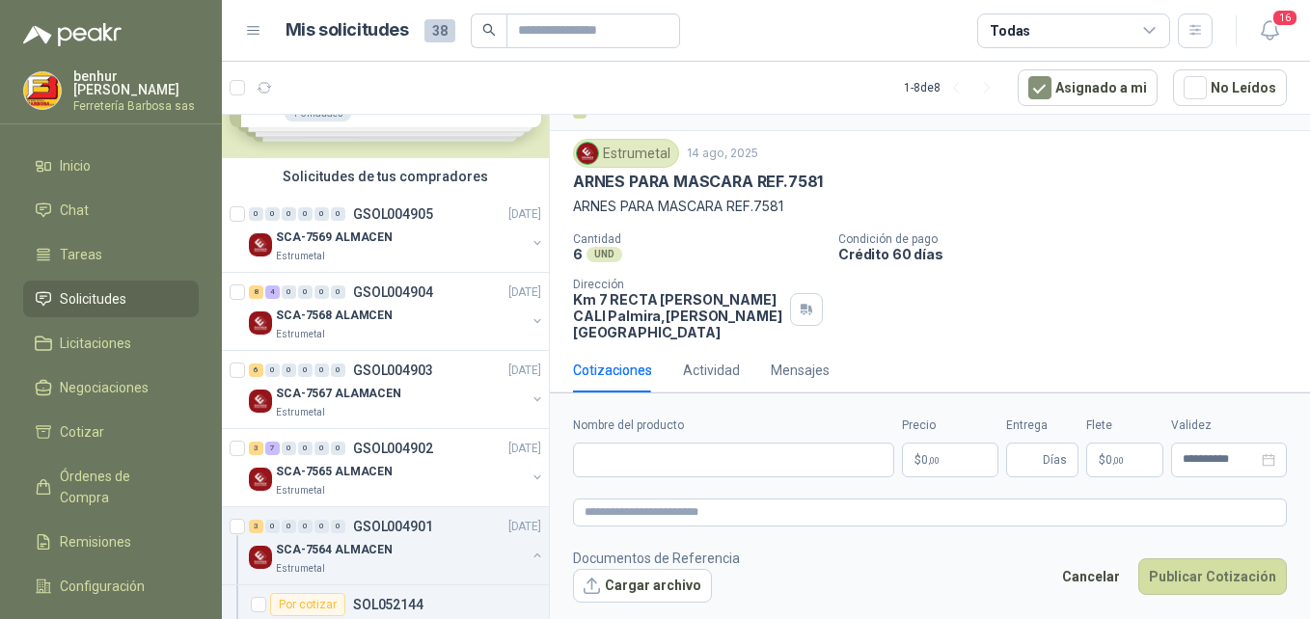
scroll to position [38, 0]
drag, startPoint x: 792, startPoint y: 206, endPoint x: 572, endPoint y: 209, distance: 220.0
click at [572, 209] on div "Estrumetal [DATE] ARNES PARA MASCARA REF.7581 ARNES PARA MASCARA REF.7581 Canti…" at bounding box center [930, 240] width 760 height 217
copy p "ARNES PARA MASCARA REF.7581"
click at [647, 461] on input "Nombre del producto" at bounding box center [733, 460] width 321 height 35
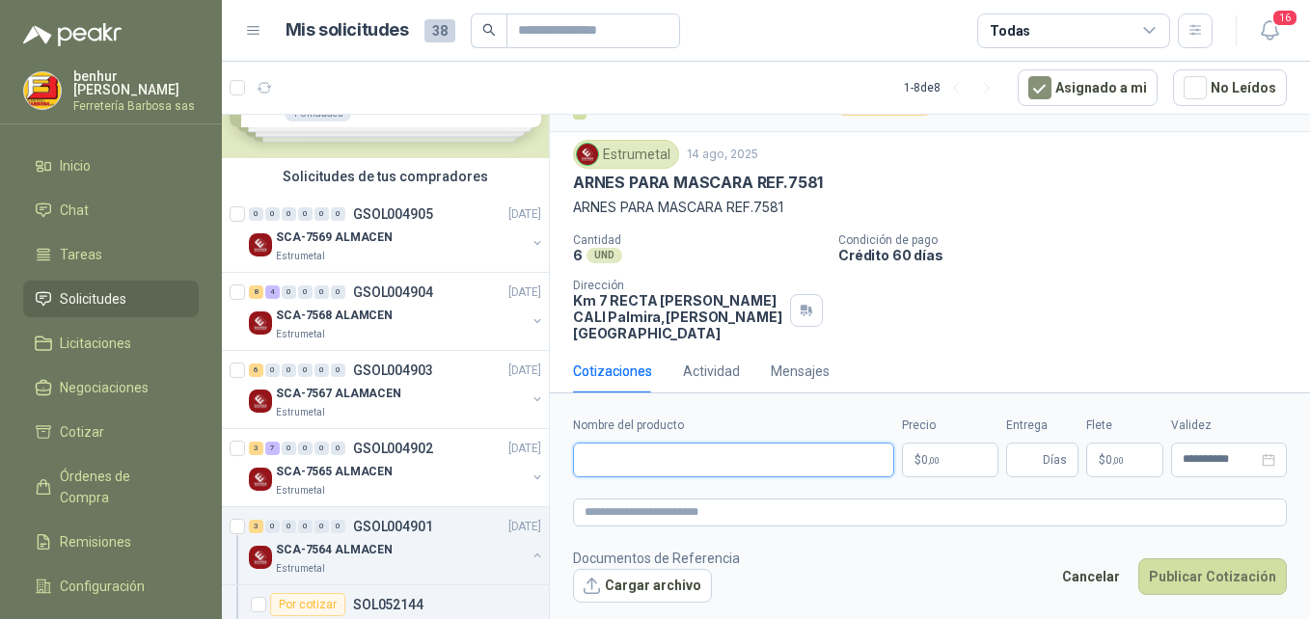
paste input "**********"
type input "**********"
click at [958, 455] on p "$ 0 ,00" at bounding box center [950, 460] width 96 height 35
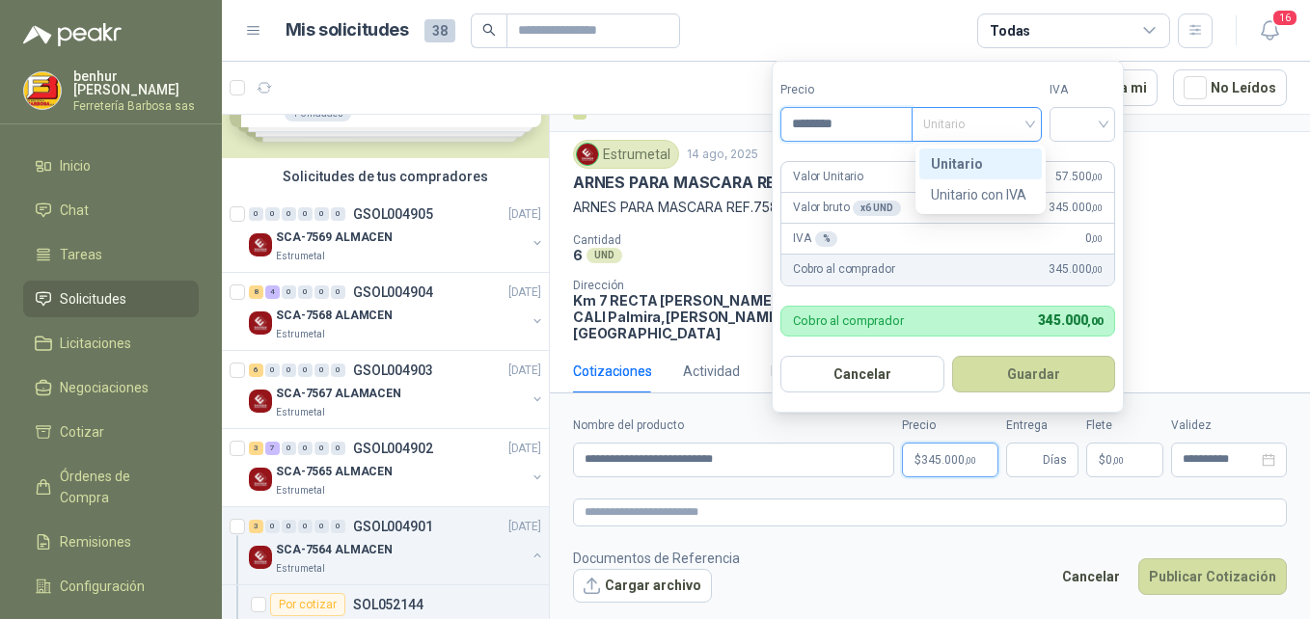
click at [1034, 126] on div "Unitario" at bounding box center [977, 124] width 130 height 35
type input "********"
click at [977, 167] on div "Unitario" at bounding box center [980, 163] width 99 height 21
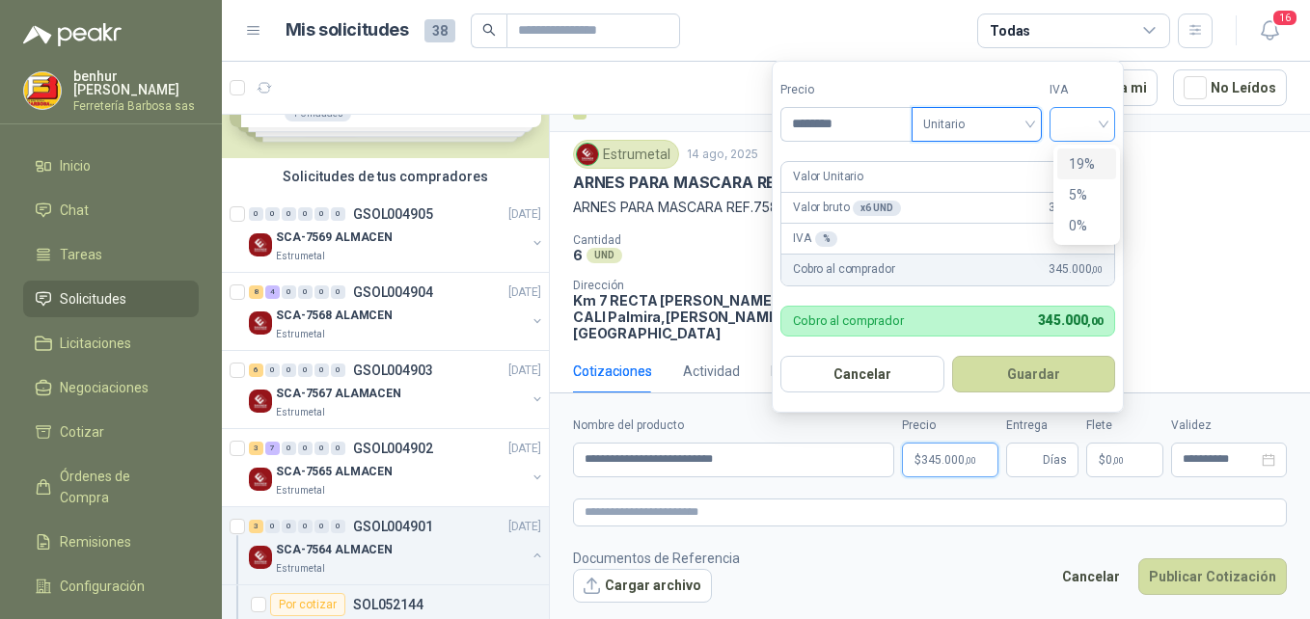
click at [1110, 124] on div at bounding box center [1083, 124] width 66 height 35
click at [1078, 158] on div "19%" at bounding box center [1087, 163] width 36 height 21
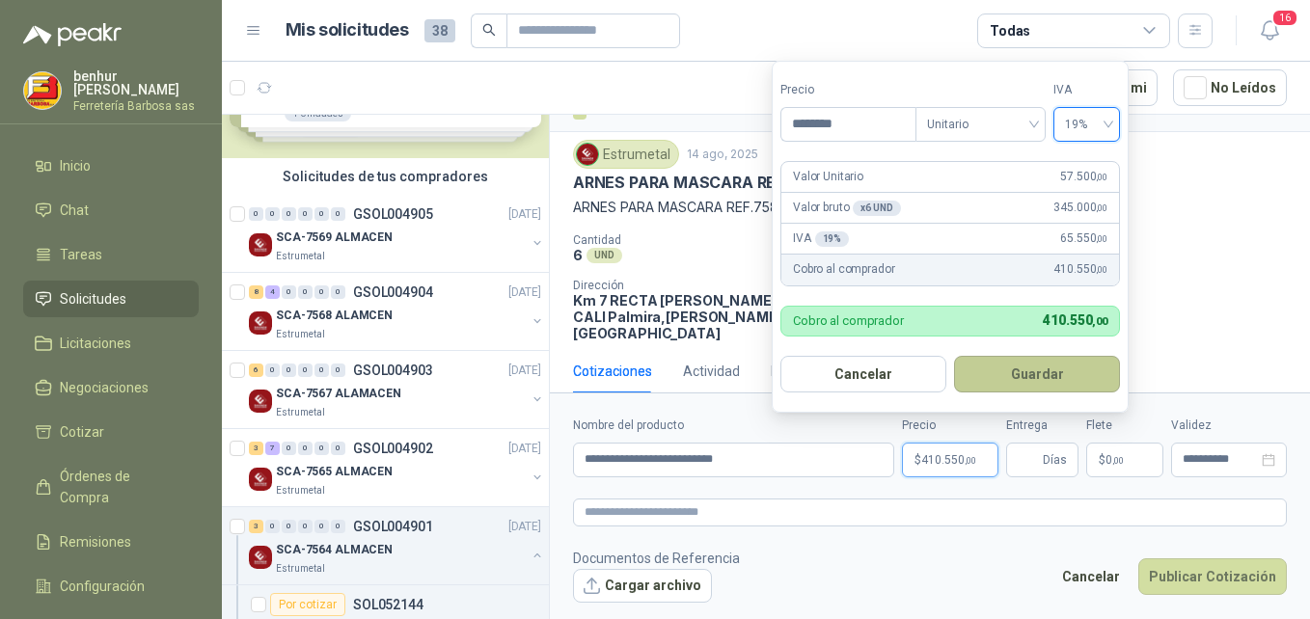
click at [1057, 371] on button "Guardar" at bounding box center [1037, 374] width 166 height 37
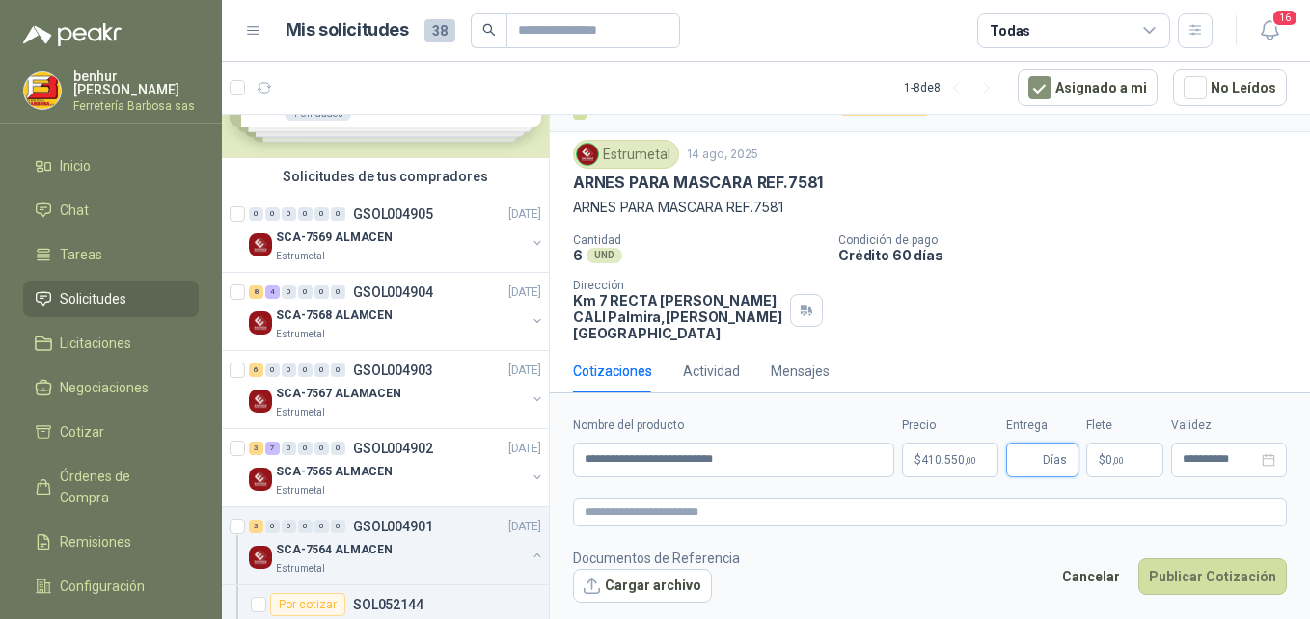
type input "*"
click at [1269, 458] on icon "close-circle" at bounding box center [1269, 460] width 14 height 14
type input "*"
click at [1246, 456] on input at bounding box center [1220, 459] width 75 height 13
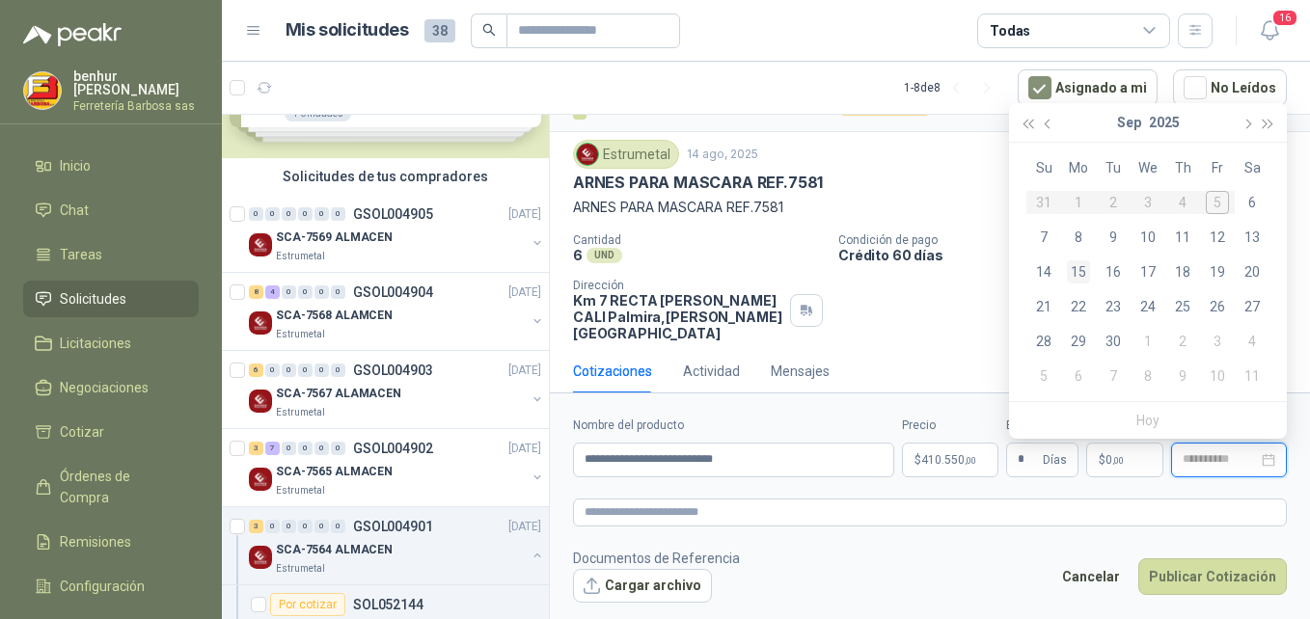
type input "**********"
click at [1079, 270] on div "15" at bounding box center [1078, 272] width 23 height 23
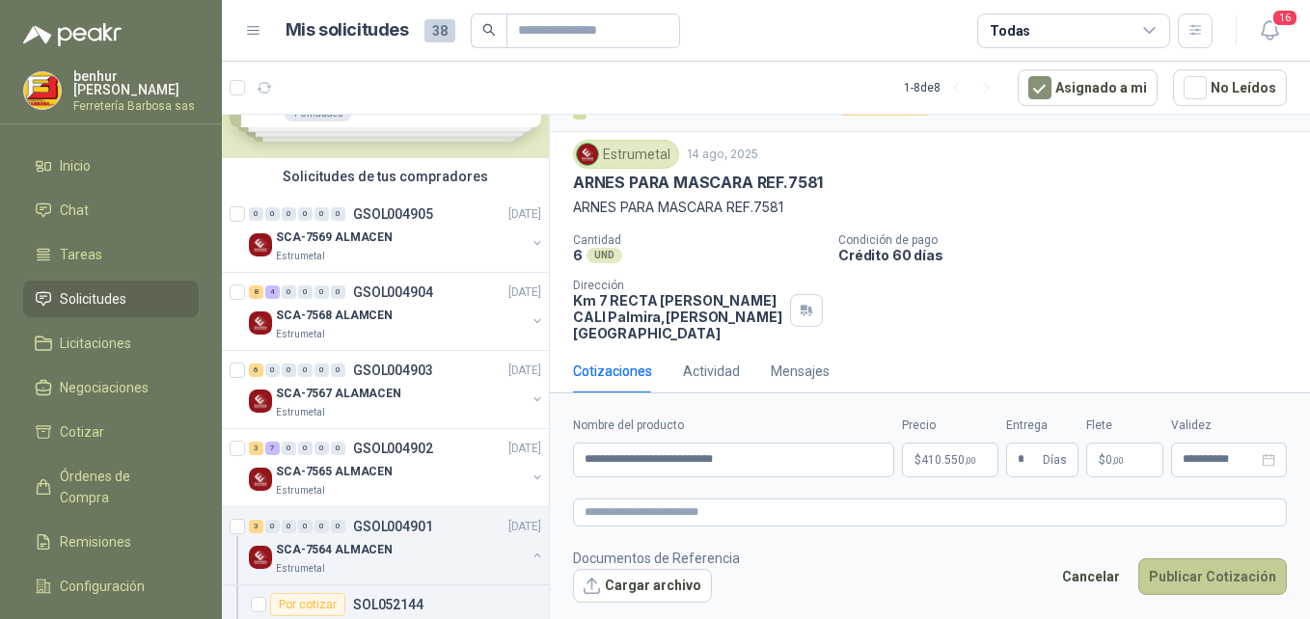
click at [1196, 577] on button "Publicar Cotización" at bounding box center [1213, 577] width 149 height 37
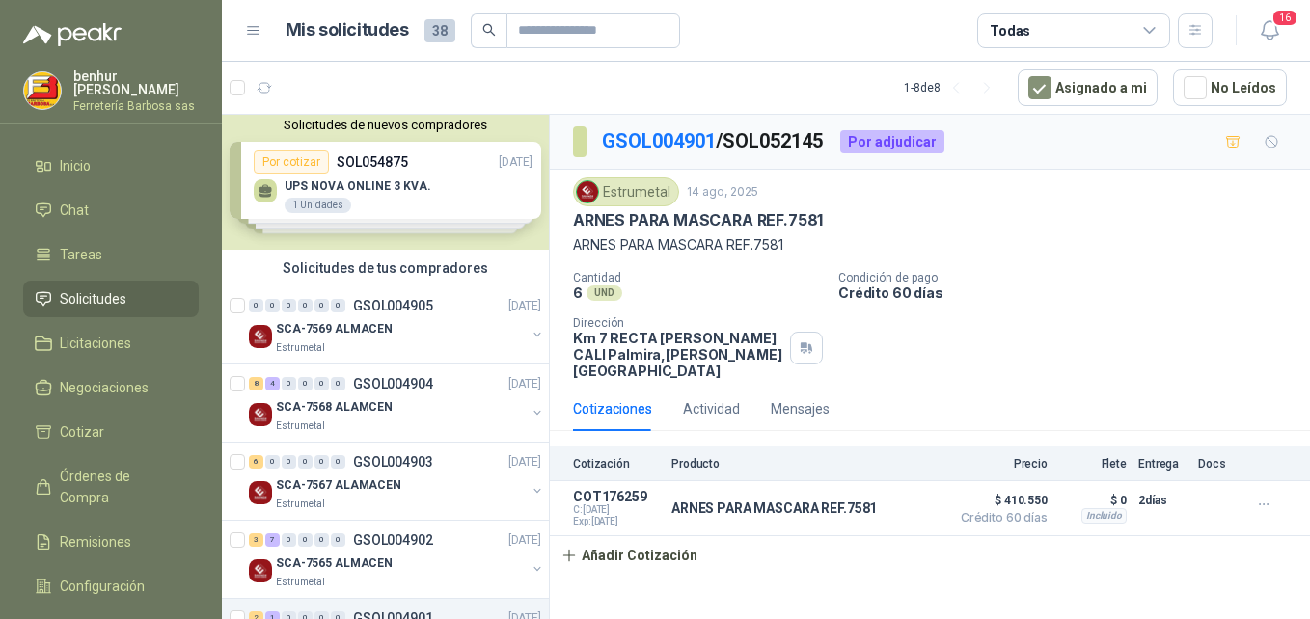
scroll to position [0, 0]
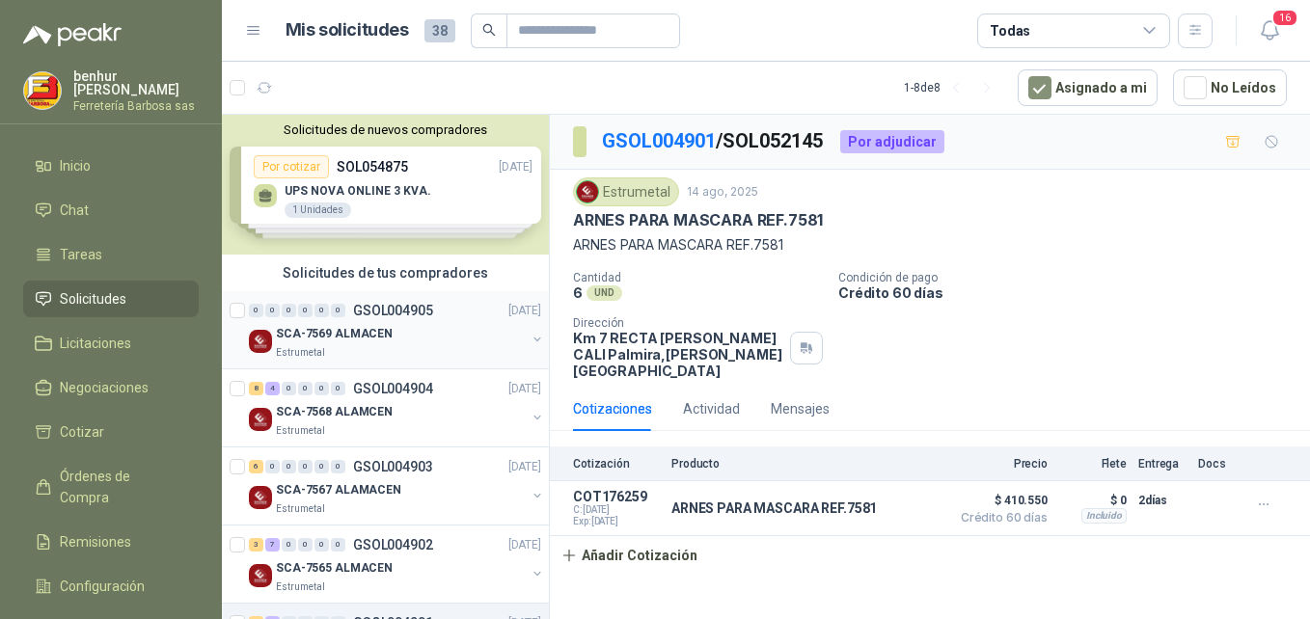
click at [422, 341] on div "SCA-7569 ALMACEN" at bounding box center [401, 333] width 250 height 23
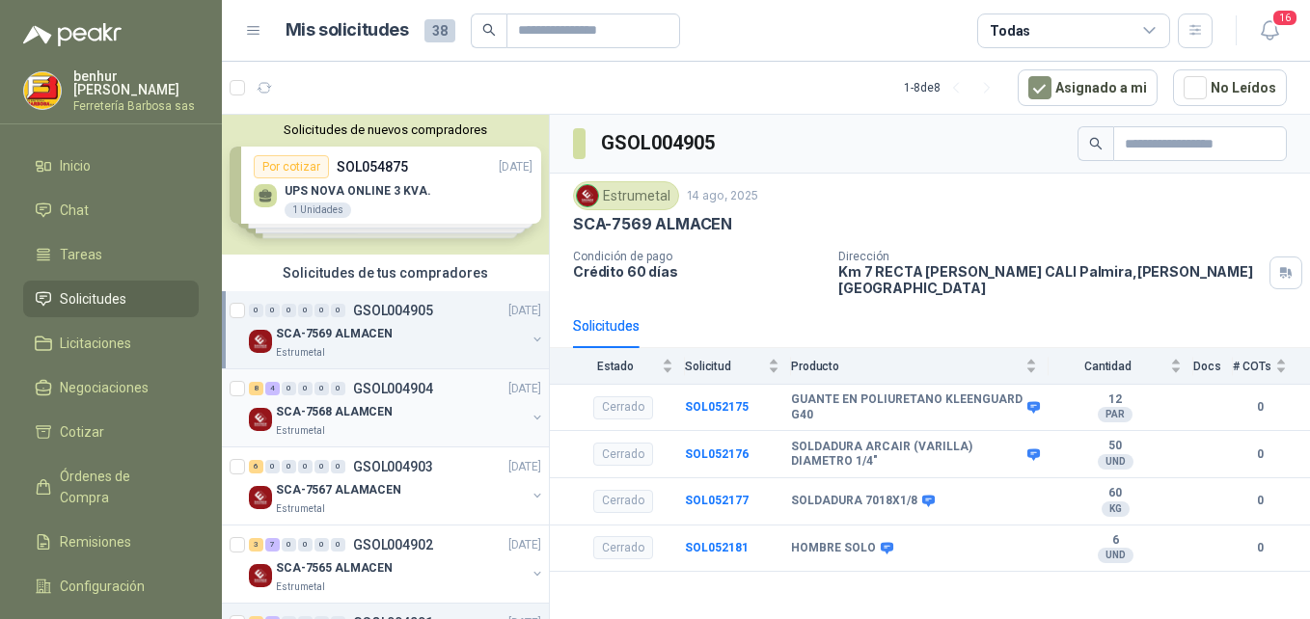
click at [417, 408] on div "SCA-7568 ALAMCEN" at bounding box center [401, 411] width 250 height 23
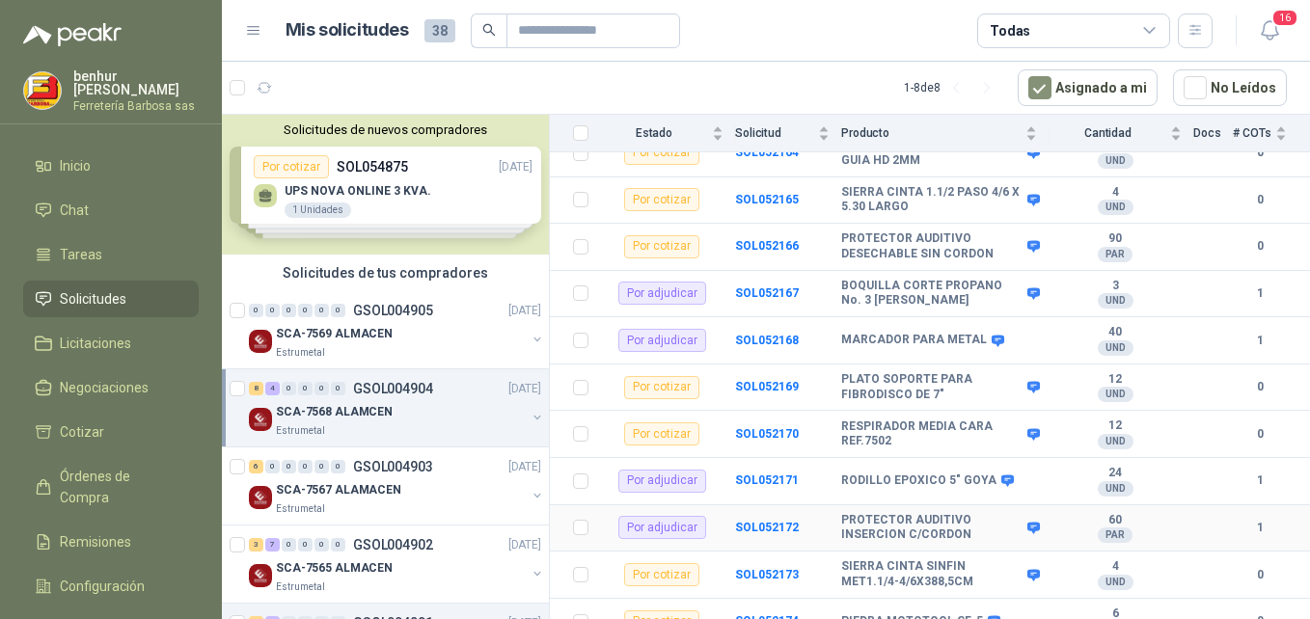
scroll to position [309, 0]
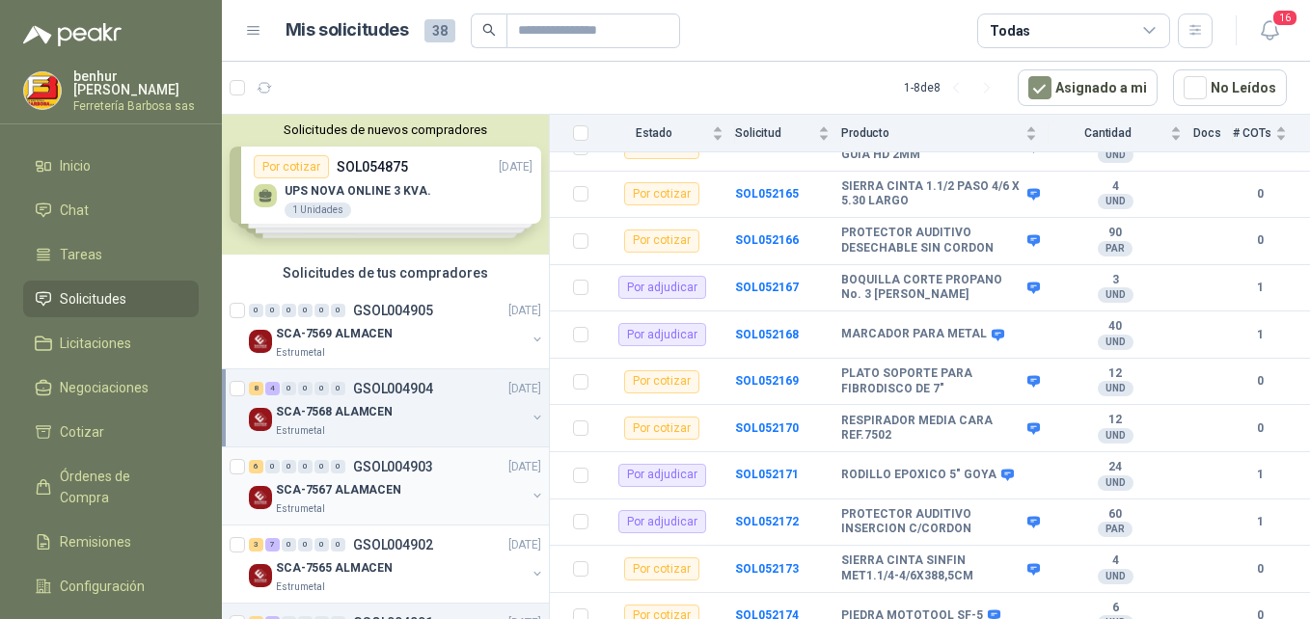
click at [372, 487] on p "SCA-7567 ALAMACEN" at bounding box center [338, 490] width 125 height 18
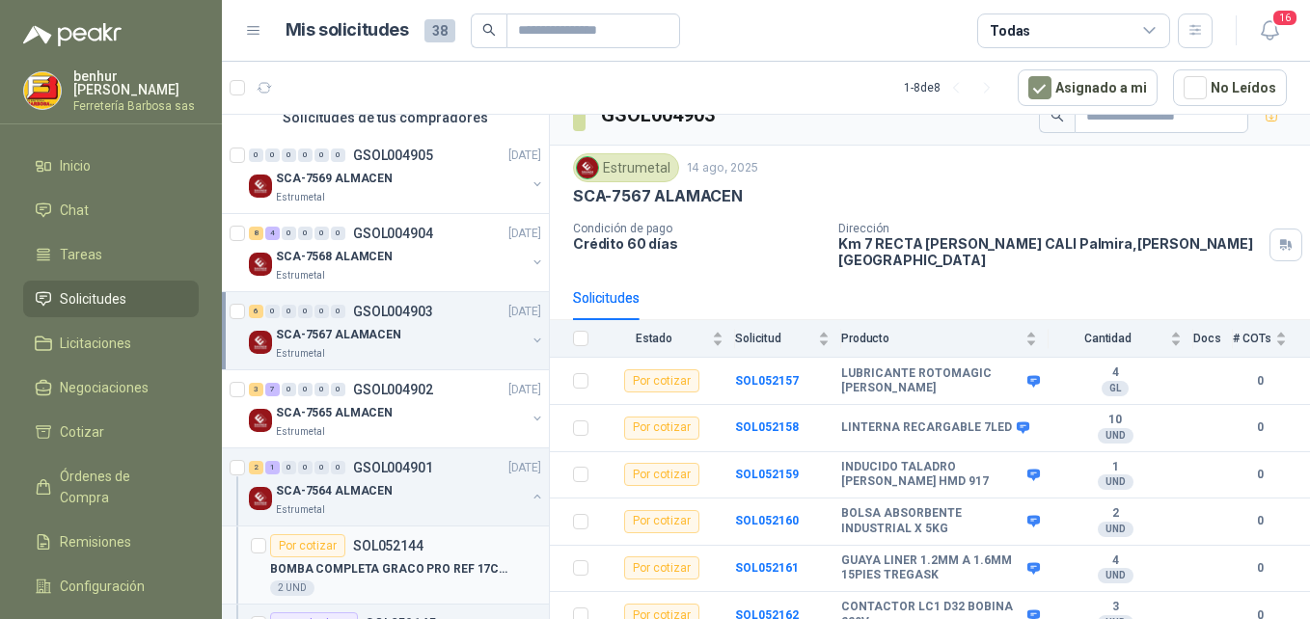
scroll to position [193, 0]
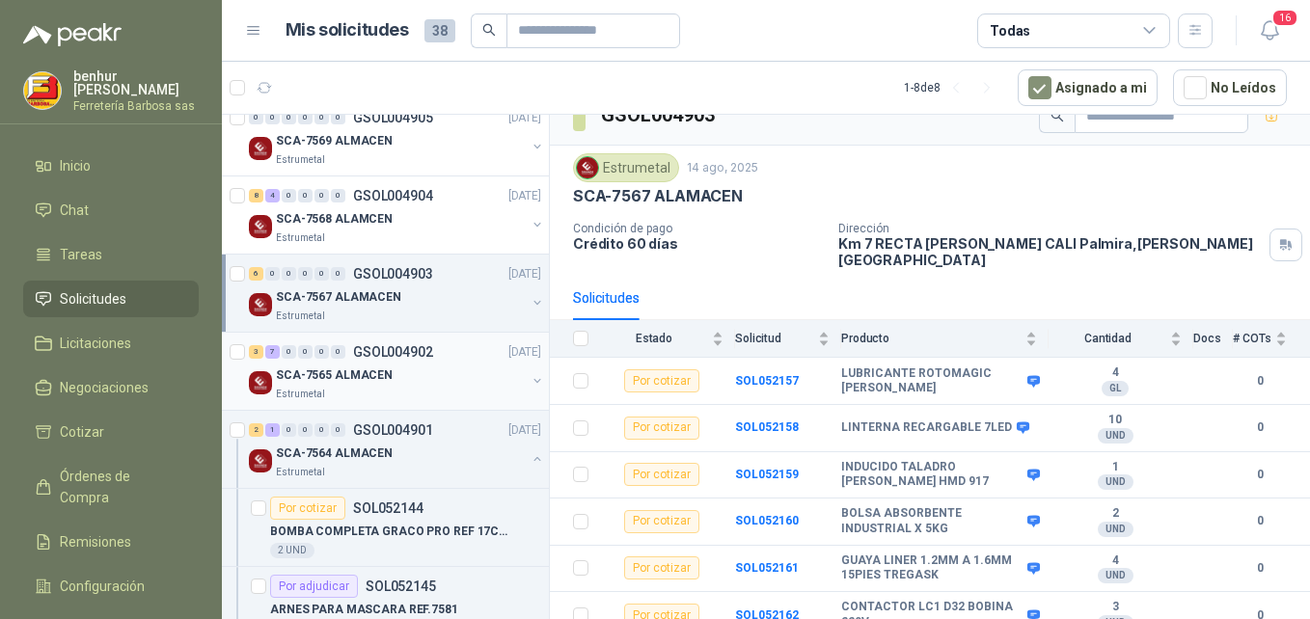
click at [411, 377] on div "SCA-7565 ALMACEN" at bounding box center [401, 375] width 250 height 23
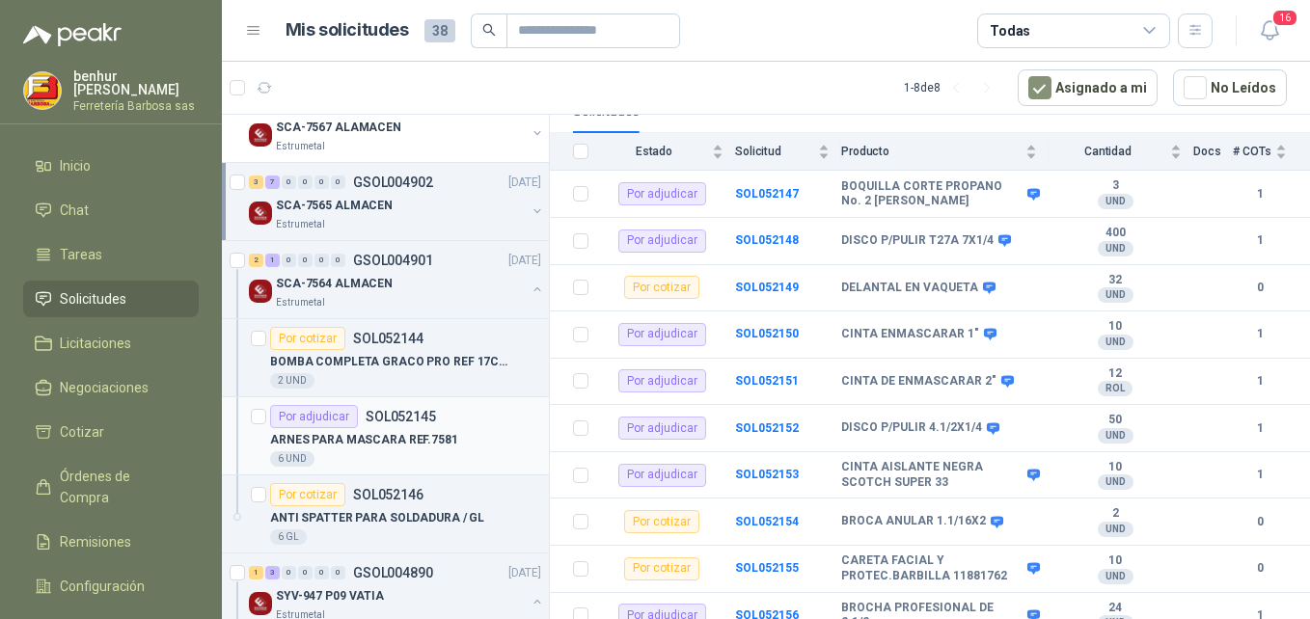
scroll to position [386, 0]
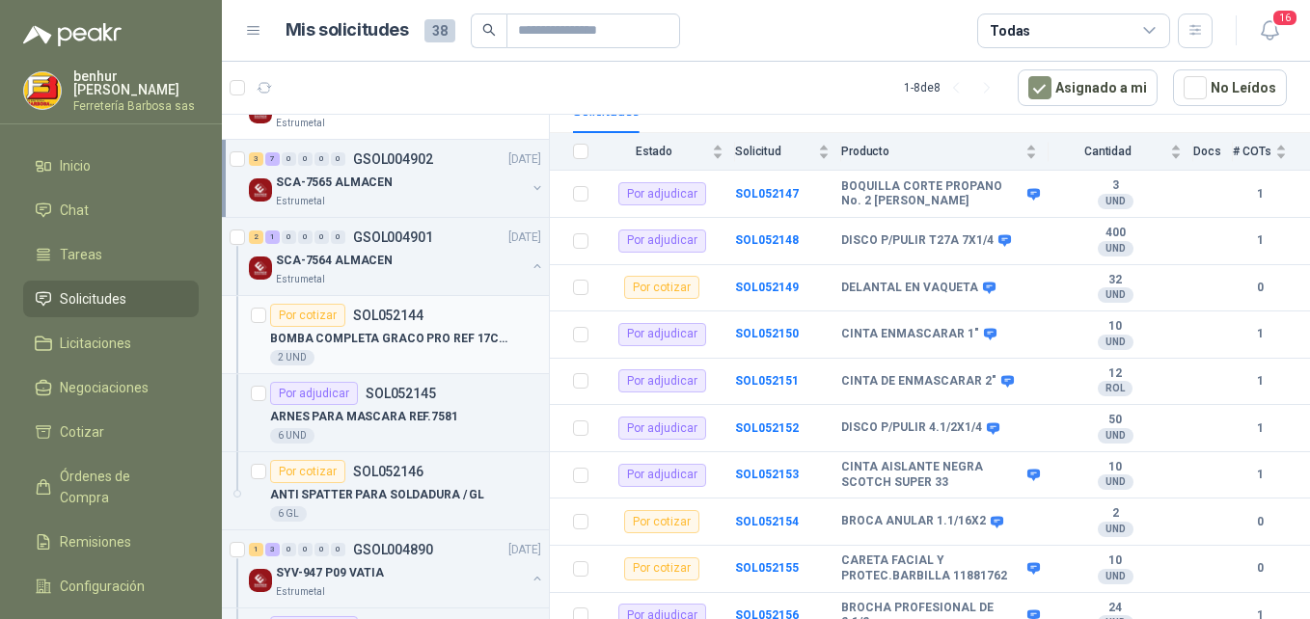
click at [389, 336] on p "BOMBA COMPLETA GRACO PRO REF 17C487" at bounding box center [390, 339] width 240 height 18
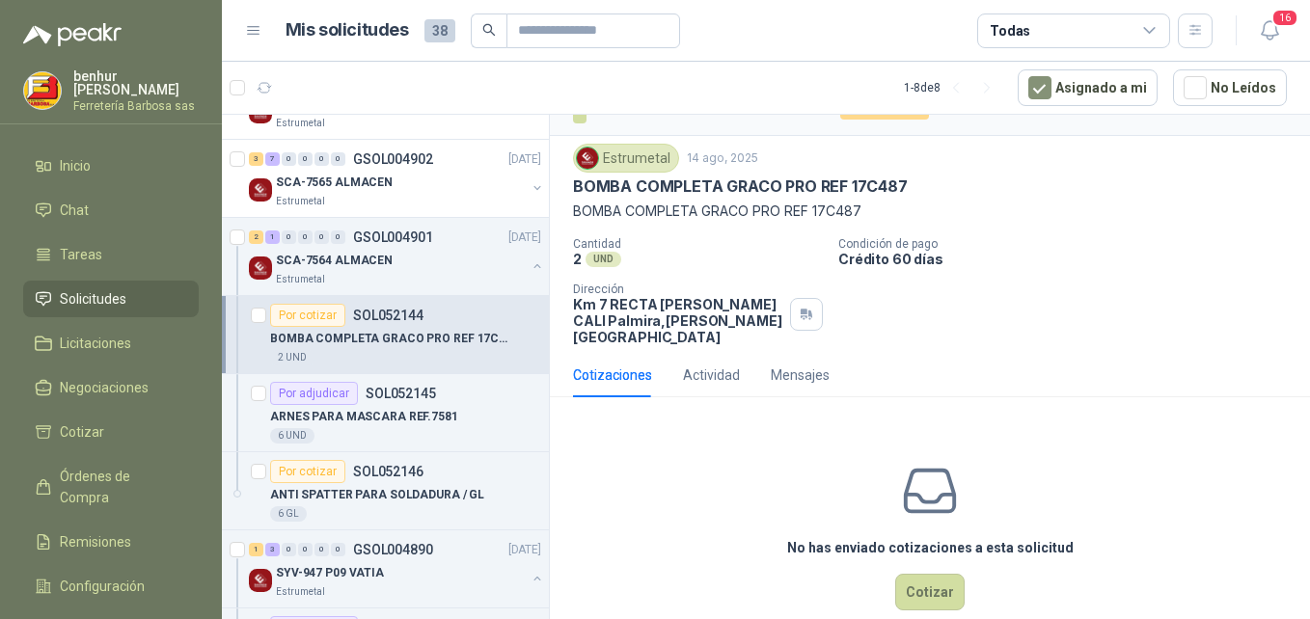
scroll to position [51, 0]
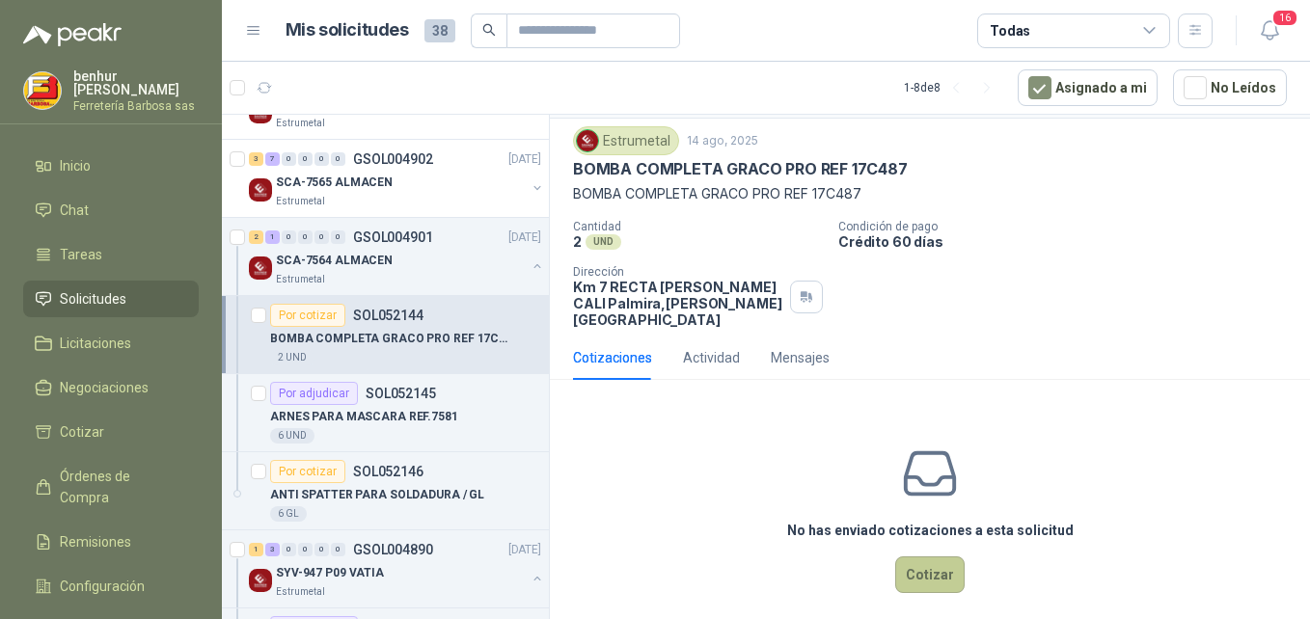
click at [933, 565] on button "Cotizar" at bounding box center [929, 575] width 69 height 37
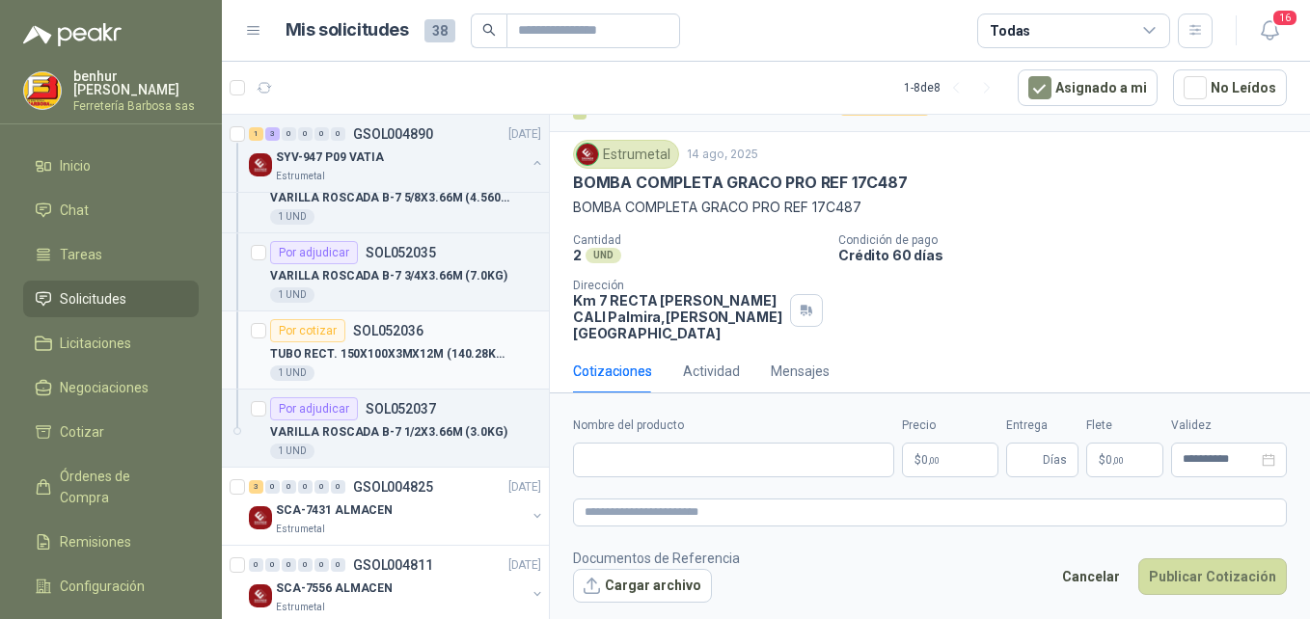
scroll to position [865, 0]
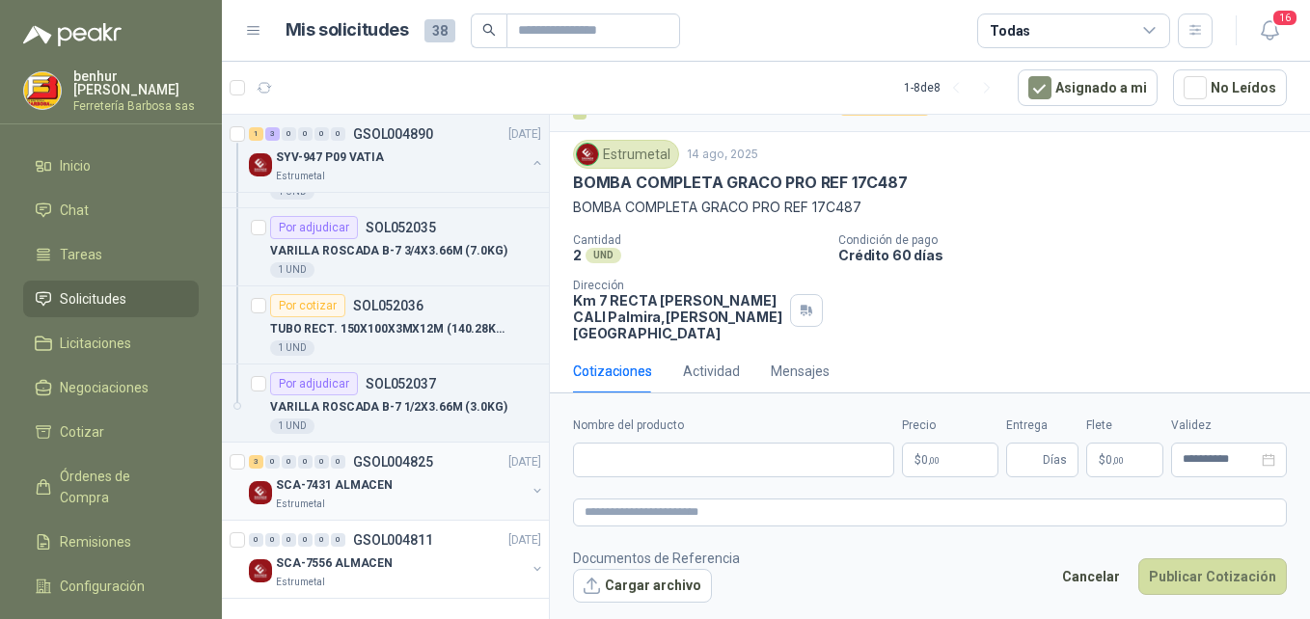
click at [438, 487] on div "SCA-7431 ALMACEN" at bounding box center [401, 485] width 250 height 23
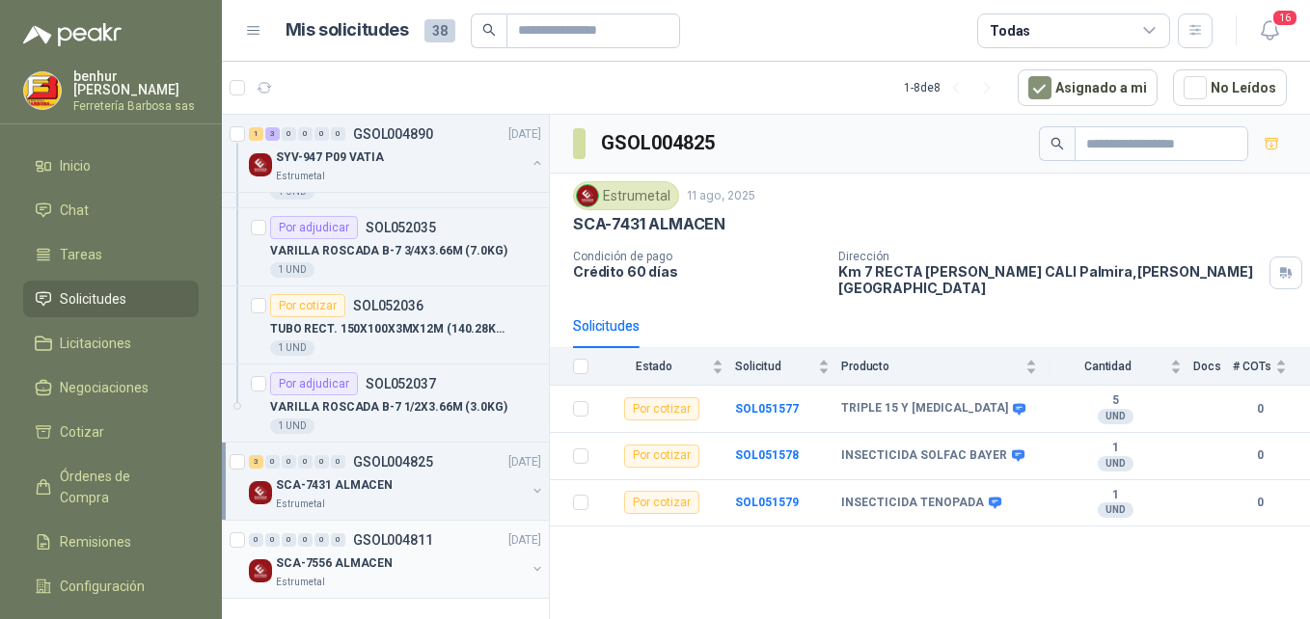
click at [417, 547] on div "0 0 0 0 0 0 GSOL004811 [DATE]" at bounding box center [397, 540] width 296 height 23
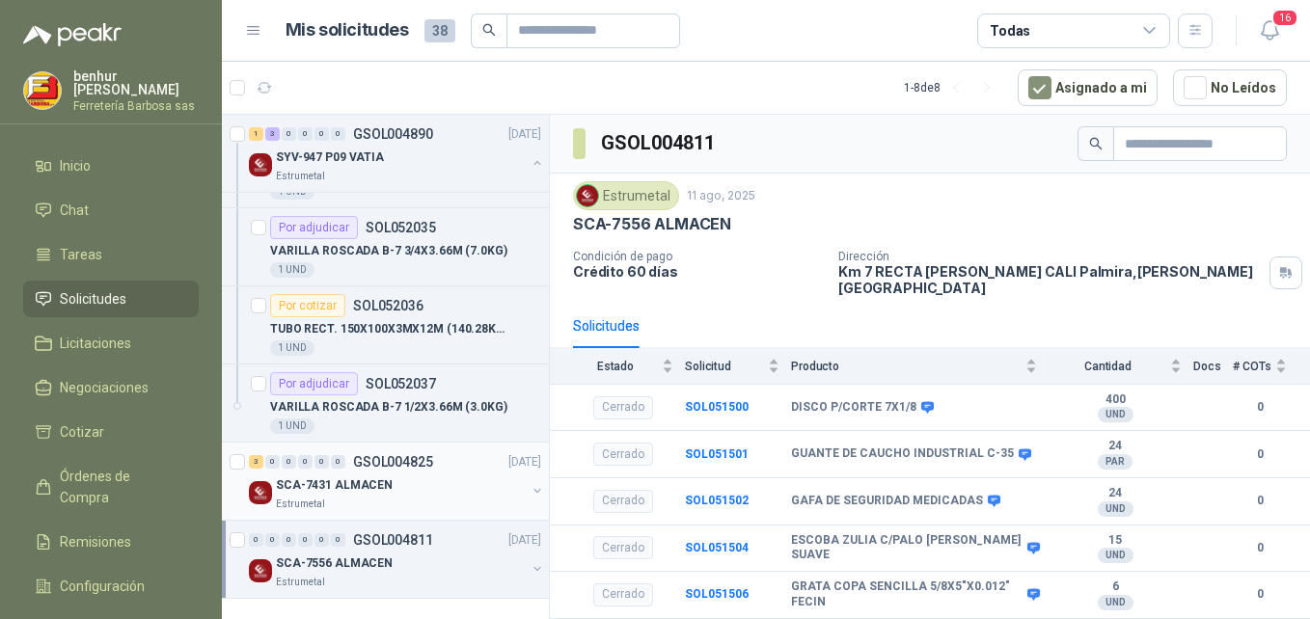
scroll to position [768, 0]
